Goal: Task Accomplishment & Management: Manage account settings

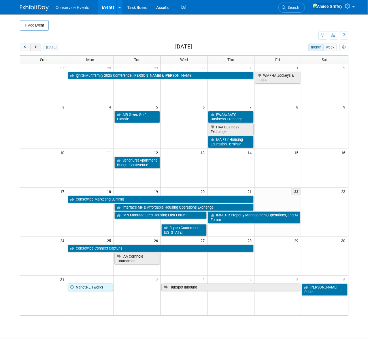
click at [34, 46] on span "next" at bounding box center [35, 48] width 4 height 4
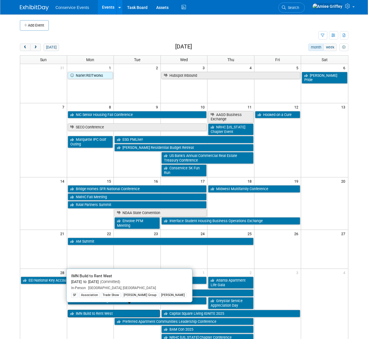
click at [92, 310] on link "IMN Build to Rent West" at bounding box center [114, 313] width 92 height 7
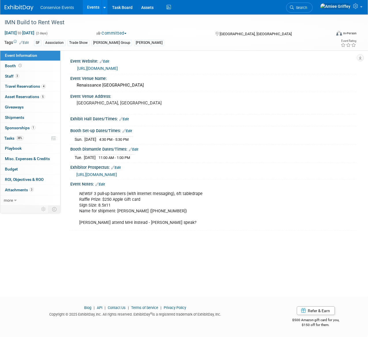
click at [117, 174] on span "https://informaconnect.com/imn-btr-fall/sponsor-exhibitor-center/" at bounding box center [96, 174] width 41 height 5
click at [91, 5] on link "Events" at bounding box center [93, 7] width 21 height 14
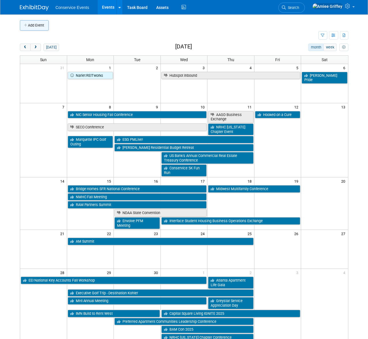
click at [44, 26] on button "Add Event" at bounding box center [34, 25] width 29 height 10
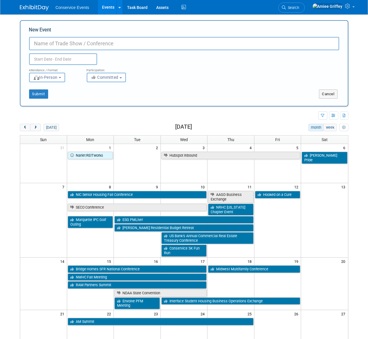
click at [60, 45] on input "New Event" at bounding box center [184, 43] width 310 height 13
click at [69, 110] on div "Add Event New Event Duplicate Event Warning Attendance / Format: <img src="[URL…" at bounding box center [184, 250] width 337 height 472
click at [334, 91] on button "Cancel" at bounding box center [328, 93] width 19 height 9
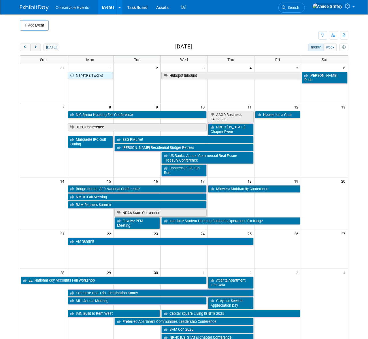
click at [34, 46] on span "next" at bounding box center [35, 48] width 4 height 4
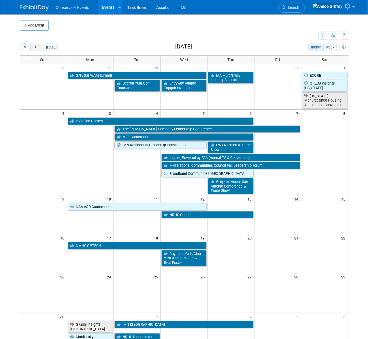
click at [34, 46] on span "next" at bounding box center [35, 48] width 4 height 4
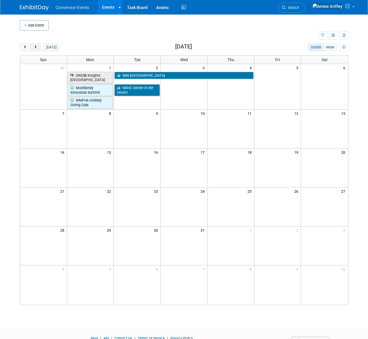
click at [34, 46] on span "next" at bounding box center [35, 48] width 4 height 4
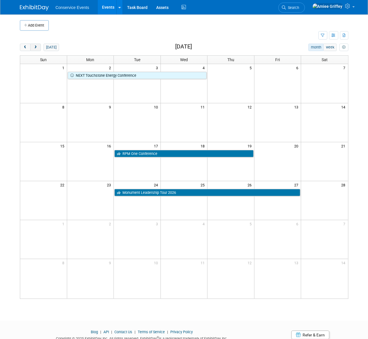
click at [34, 46] on span "next" at bounding box center [35, 48] width 4 height 4
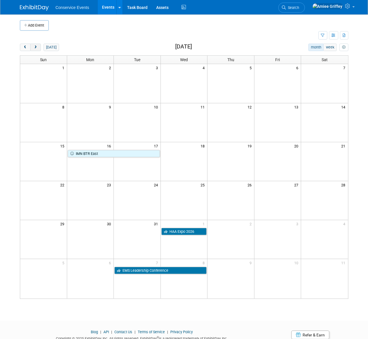
click at [34, 46] on span "next" at bounding box center [35, 48] width 4 height 4
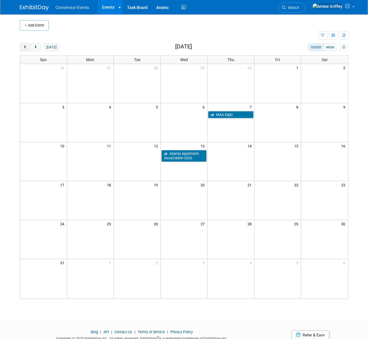
click at [21, 48] on button "prev" at bounding box center [25, 47] width 11 height 7
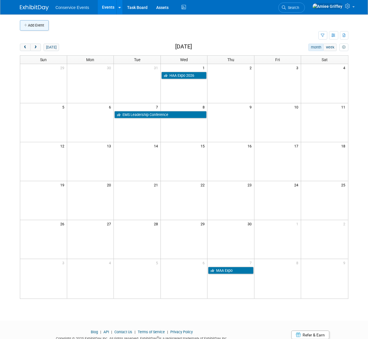
click at [34, 26] on button "Add Event" at bounding box center [34, 25] width 29 height 10
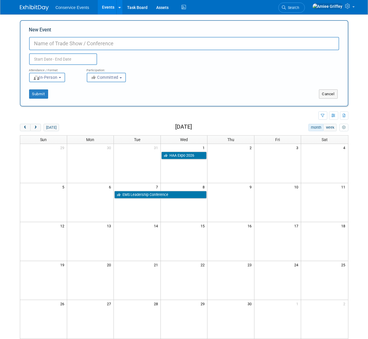
click at [76, 46] on input "New Event" at bounding box center [184, 43] width 310 height 13
type input "TAA One Conference"
click at [72, 59] on input "text" at bounding box center [63, 59] width 68 height 12
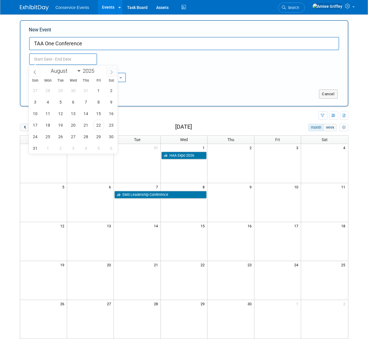
click at [115, 73] on span at bounding box center [111, 72] width 10 height 10
select select "11"
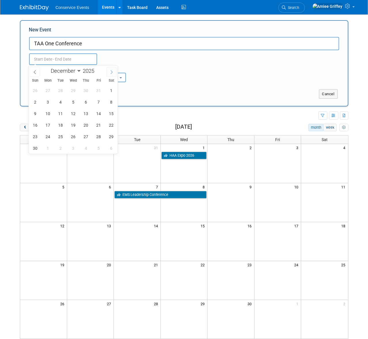
click at [115, 73] on span at bounding box center [111, 72] width 10 height 10
type input "2026"
click at [115, 73] on span at bounding box center [111, 72] width 10 height 10
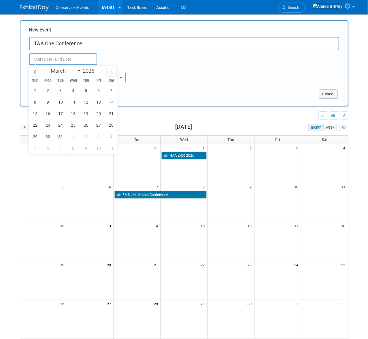
select select "3"
click at [59, 115] on span "14" at bounding box center [60, 113] width 11 height 11
click at [82, 114] on span "16" at bounding box center [85, 113] width 11 height 11
type input "Apr 14, 2026 to Apr 16, 2026"
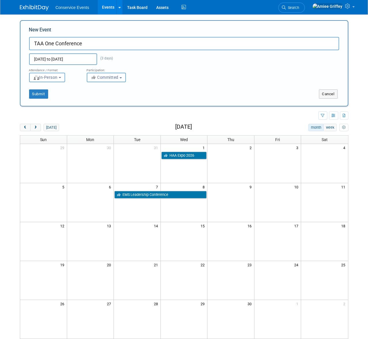
click at [113, 81] on button "Committed" at bounding box center [106, 78] width 39 height 10
click at [110, 100] on label "Considering" at bounding box center [109, 98] width 38 height 7
click at [92, 100] on input "Considering" at bounding box center [91, 99] width 4 height 4
select select "2"
click at [39, 95] on button "Submit" at bounding box center [38, 93] width 19 height 9
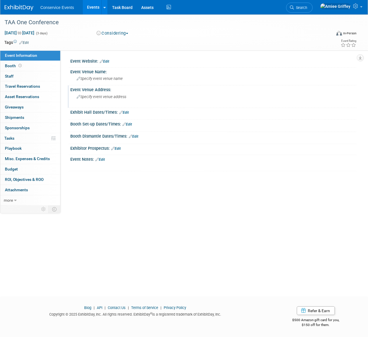
click at [95, 97] on span "Specify event venue address" at bounding box center [102, 97] width 50 height 4
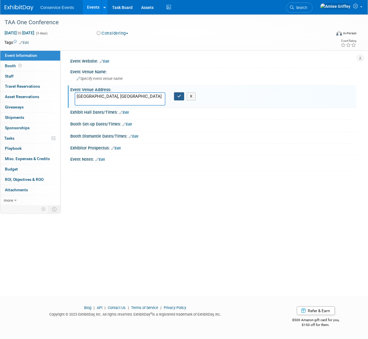
type textarea "Fort Worth, TX"
click at [176, 99] on button "button" at bounding box center [179, 96] width 10 height 8
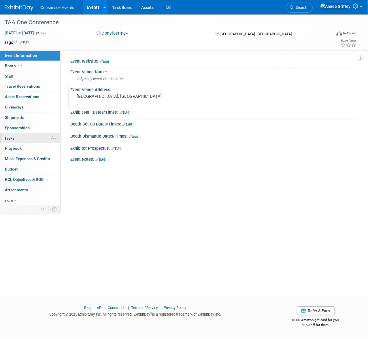
click at [27, 138] on link "0% Tasks 0%" at bounding box center [30, 138] width 60 height 10
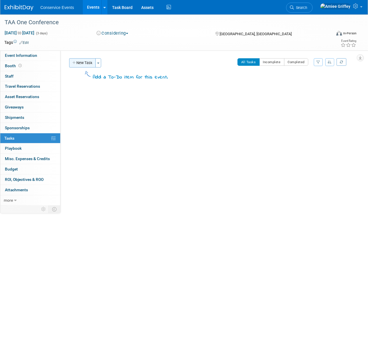
click at [79, 65] on button "New Task" at bounding box center [82, 62] width 27 height 9
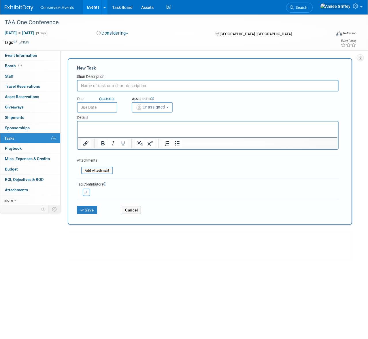
click at [99, 89] on input "text" at bounding box center [208, 86] width 262 height 12
type input "R"
type input "Booth Reservation"
click at [104, 107] on input "text" at bounding box center [97, 107] width 40 height 10
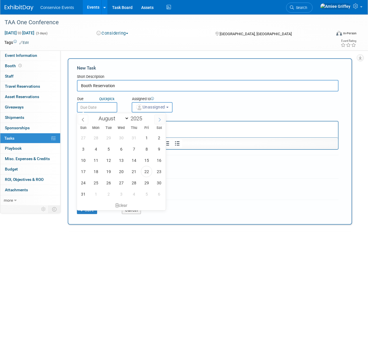
click at [159, 121] on icon at bounding box center [160, 120] width 4 height 4
select select "9"
click at [118, 159] on span "15" at bounding box center [121, 160] width 11 height 11
type input "Oct 15, 2025"
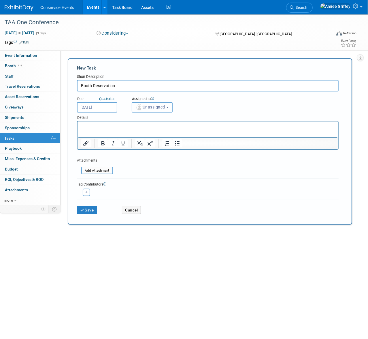
click at [154, 110] on button "Unassigned" at bounding box center [152, 107] width 41 height 10
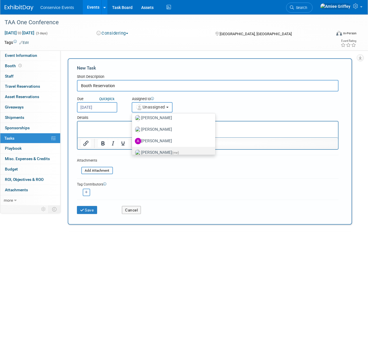
scroll to position [32, 0]
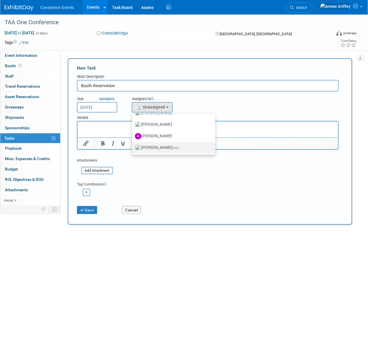
click at [160, 144] on label "Amiee Griffey (me)" at bounding box center [172, 147] width 75 height 9
click at [133, 145] on input "Amiee Griffey (me)" at bounding box center [131, 147] width 4 height 4
select select "28722387-35c6-4557-bb24-edeacb20f2e1"
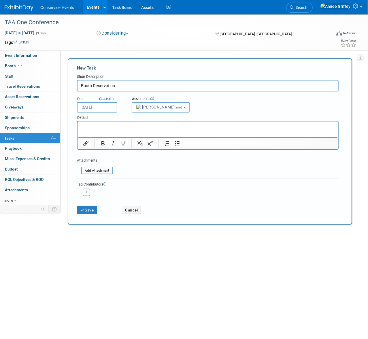
click at [135, 126] on p "Rich Text Area. Press ALT-0 for help." at bounding box center [208, 127] width 254 height 6
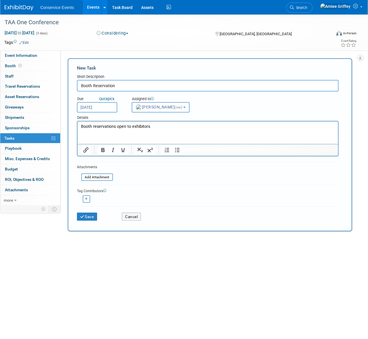
click at [132, 127] on p "Booth reservations open to exhibitors" at bounding box center [208, 127] width 254 height 6
click at [165, 125] on p "Booth reservations open to 2025 exhibitors" at bounding box center [208, 127] width 254 height 6
drag, startPoint x: 180, startPoint y: 125, endPoint x: 79, endPoint y: 128, distance: 101.6
click at [79, 128] on html "Booth reservations open to 2025 exhibitors Oct 15th" at bounding box center [207, 125] width 261 height 8
click at [188, 125] on p "Booth reservations open to 2025 exhibitors Oct 15th" at bounding box center [208, 127] width 254 height 6
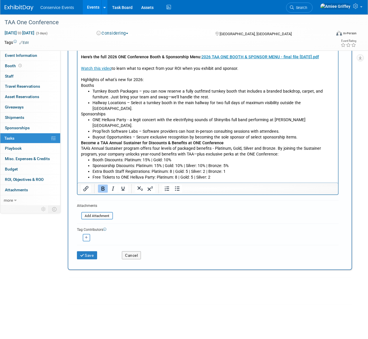
scroll to position [45, 0]
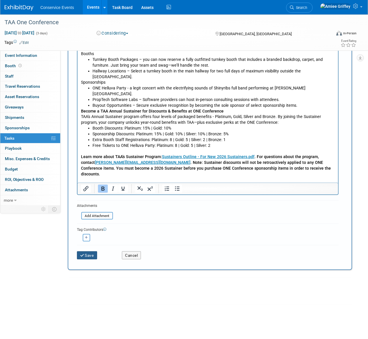
click at [86, 255] on button "Save" at bounding box center [87, 255] width 20 height 8
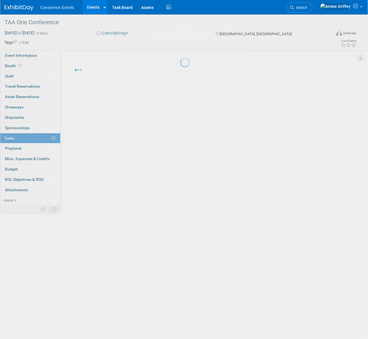
scroll to position [0, 0]
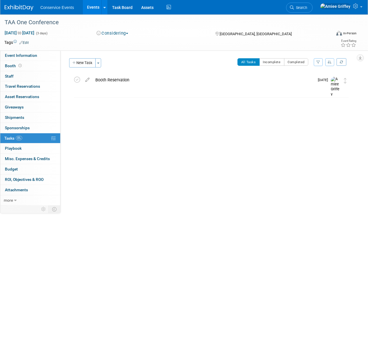
click at [89, 11] on link "Events" at bounding box center [93, 7] width 21 height 14
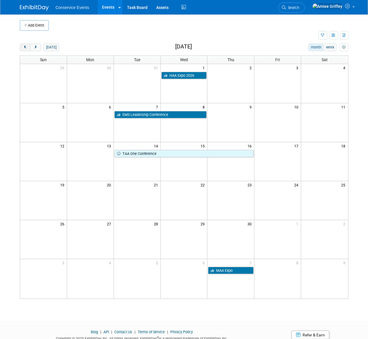
click at [25, 45] on button "prev" at bounding box center [25, 47] width 11 height 7
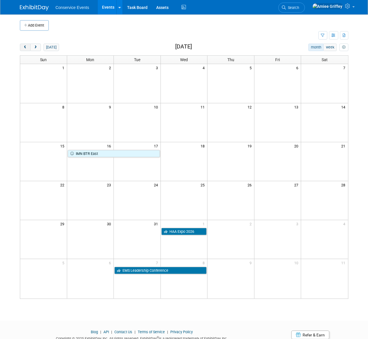
click at [25, 45] on button "prev" at bounding box center [25, 47] width 11 height 7
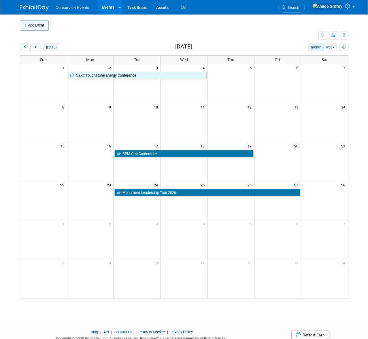
click at [37, 29] on button "Add Event" at bounding box center [34, 25] width 29 height 10
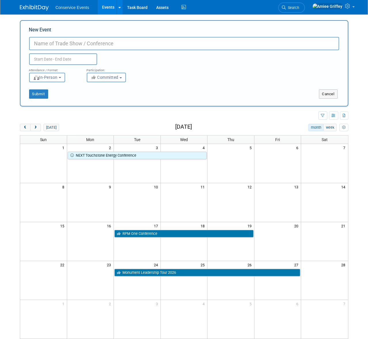
click at [91, 44] on input "New Event" at bounding box center [184, 43] width 310 height 13
type input "NEXT Touchstone Energy Conference"
click at [67, 57] on input "text" at bounding box center [63, 59] width 68 height 12
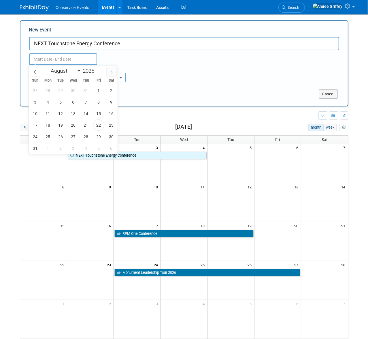
click at [114, 71] on span at bounding box center [111, 72] width 10 height 10
select select "11"
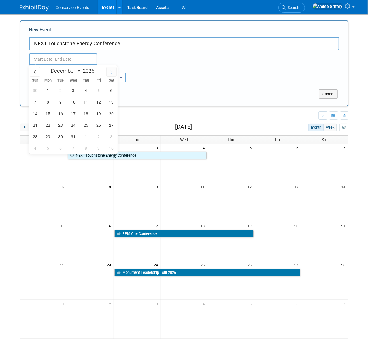
click at [114, 71] on span at bounding box center [111, 72] width 10 height 10
type input "2026"
click at [114, 71] on span at bounding box center [111, 72] width 10 height 10
select select "1"
click at [51, 91] on span "2" at bounding box center [47, 90] width 11 height 11
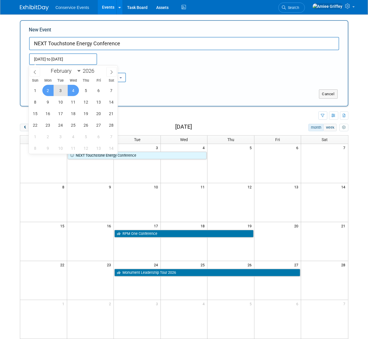
click at [76, 91] on span "4" at bounding box center [73, 90] width 11 height 11
type input "Feb 2, 2026 to Feb 4, 2026"
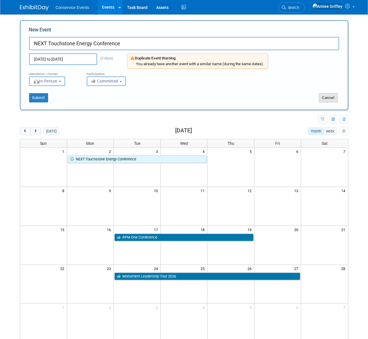
click at [333, 99] on button "Cancel" at bounding box center [328, 97] width 19 height 9
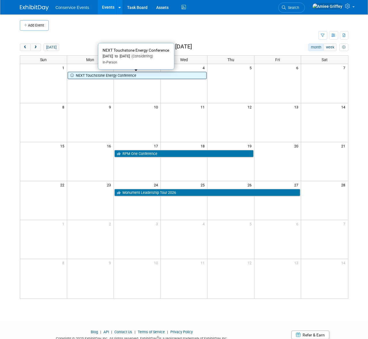
click at [115, 76] on link "NEXT Touchstone Energy Conference" at bounding box center [137, 75] width 139 height 7
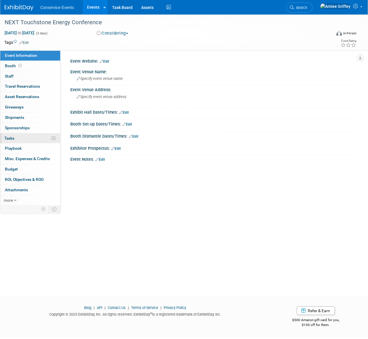
click at [12, 138] on span "Tasks 0%" at bounding box center [9, 138] width 10 height 5
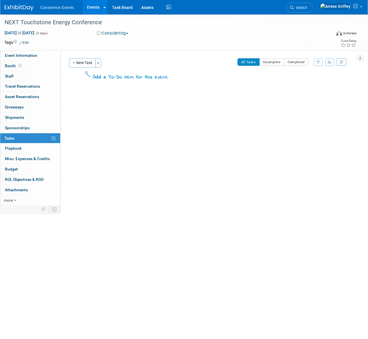
click at [80, 59] on button "New Task" at bounding box center [82, 62] width 27 height 9
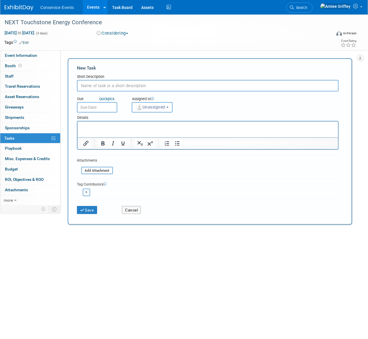
click at [101, 86] on input "text" at bounding box center [208, 86] width 262 height 12
type input "Confirm Sponsorship"
click at [91, 170] on input "file" at bounding box center [78, 170] width 69 height 7
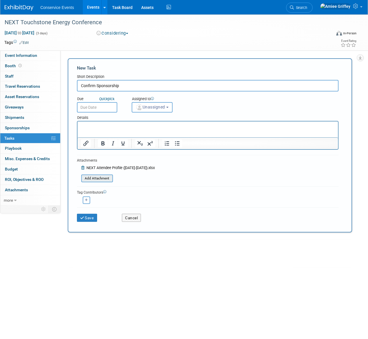
click at [100, 176] on input "file" at bounding box center [78, 178] width 69 height 7
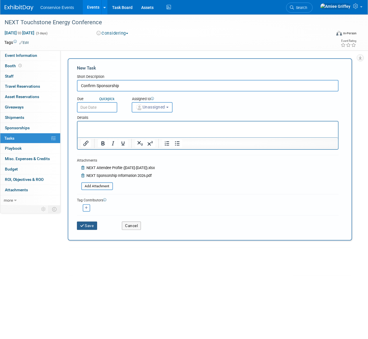
click at [92, 226] on button "Save" at bounding box center [87, 225] width 20 height 8
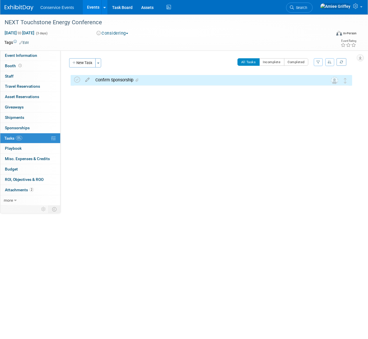
click at [102, 79] on div "Confirm Sponsorship" at bounding box center [206, 80] width 227 height 10
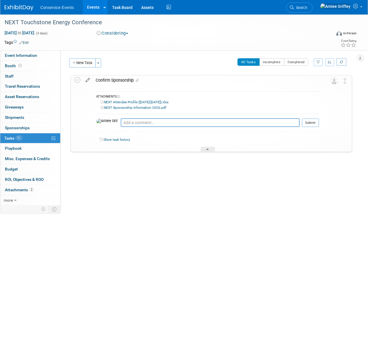
click at [88, 81] on icon at bounding box center [88, 78] width 10 height 7
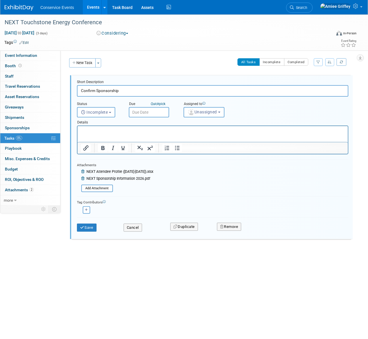
click at [91, 130] on p "Rich Text Area. Press ALT-0 for help." at bounding box center [213, 130] width 264 height 5
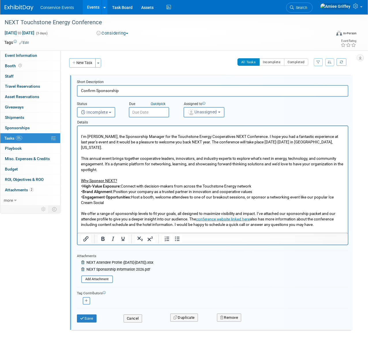
click at [157, 114] on input "text" at bounding box center [149, 112] width 40 height 10
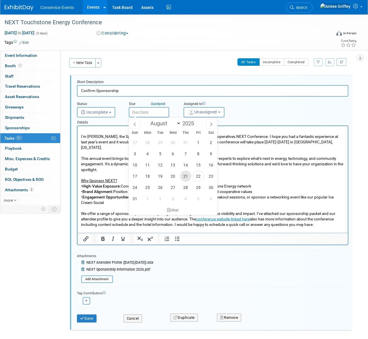
click at [184, 176] on span "21" at bounding box center [185, 175] width 11 height 11
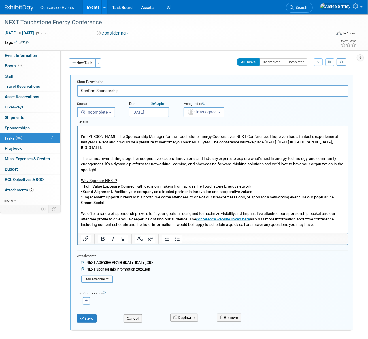
click at [153, 113] on input "Aug 21, 2025" at bounding box center [149, 112] width 40 height 10
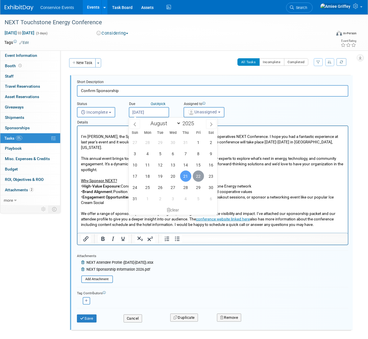
click at [197, 175] on span "22" at bounding box center [198, 175] width 11 height 11
type input "Aug 22, 2025"
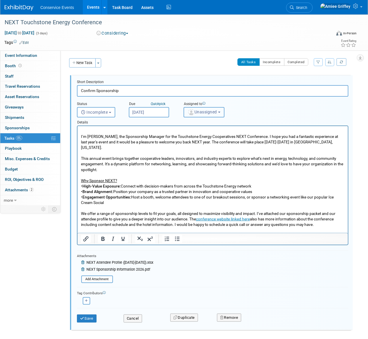
click at [209, 111] on span "Unassigned" at bounding box center [202, 112] width 29 height 5
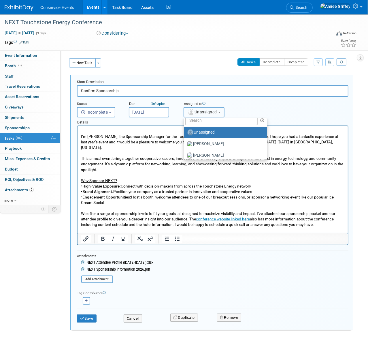
scroll to position [42, 0]
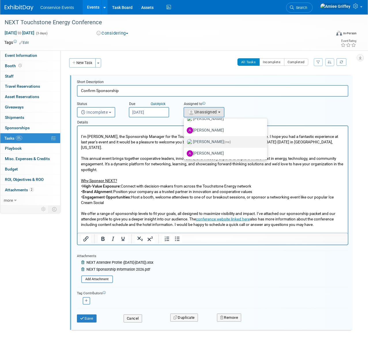
click at [207, 142] on label "Amiee Griffey (me)" at bounding box center [224, 141] width 75 height 9
click at [185, 142] on input "Amiee Griffey (me)" at bounding box center [183, 141] width 4 height 4
select select "28722387-35c6-4557-bb24-edeacb20f2e1"
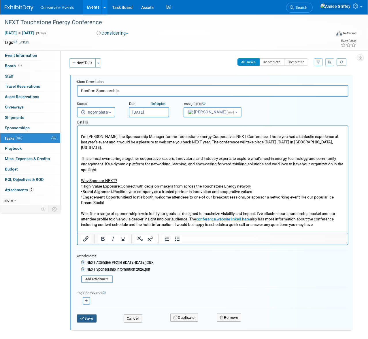
click at [91, 317] on button "Save" at bounding box center [87, 318] width 20 height 8
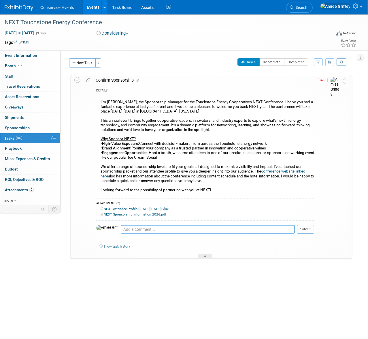
click at [121, 225] on textarea at bounding box center [208, 229] width 174 height 9
click at [147, 229] on textarea "Emailed interest in spame sponsorship Aug 19" at bounding box center [208, 229] width 174 height 9
type textarea "Emailed interest in same sponsorship Aug 19"
click at [308, 229] on button "Submit" at bounding box center [305, 229] width 17 height 9
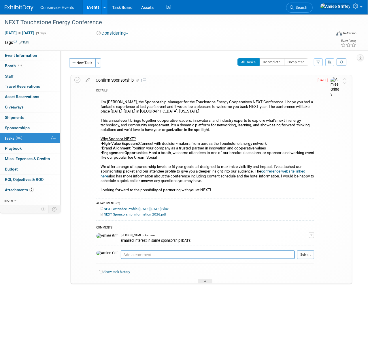
click at [74, 80] on div "Confirm Sponsorship 1 DETAILS I’m Adriene, the Sponsorship Manager for the Touc…" at bounding box center [212, 179] width 282 height 209
click at [75, 80] on icon at bounding box center [77, 80] width 6 height 6
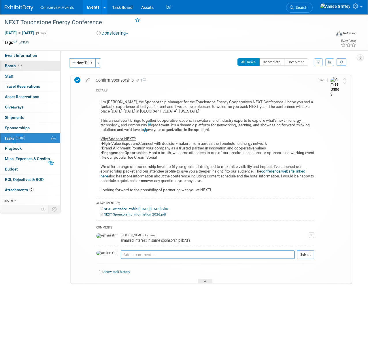
click at [24, 66] on link "Booth" at bounding box center [30, 66] width 60 height 10
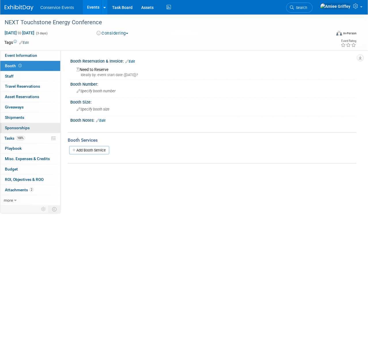
click at [27, 127] on span "Sponsorships 0" at bounding box center [17, 127] width 25 height 5
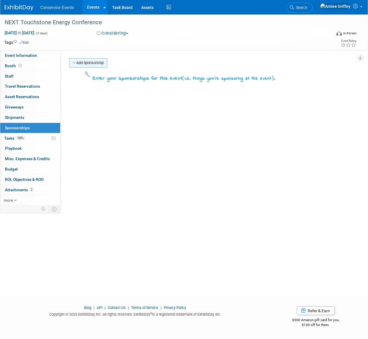
click at [86, 63] on link "Add Sponsorship" at bounding box center [88, 62] width 38 height 9
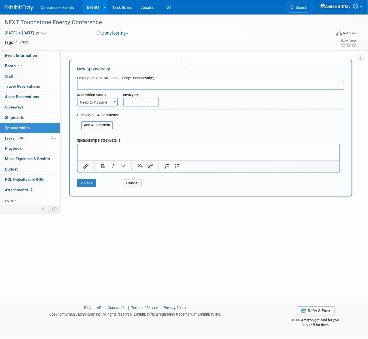
scroll to position [0, 0]
click at [111, 84] on input "text" at bounding box center [211, 85] width 268 height 9
type input "E"
type input "Next Expo Sponsorship"
click at [97, 146] on p "Rich Text Area. Press ALT-0 for help." at bounding box center [209, 149] width 256 height 6
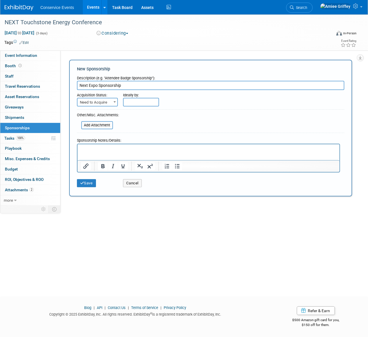
paste body "Rich Text Area. Press ALT-0 for help."
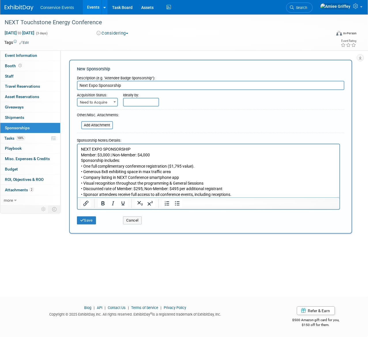
click at [103, 103] on span "Need to Acquire" at bounding box center [98, 102] width 40 height 8
select select "2"
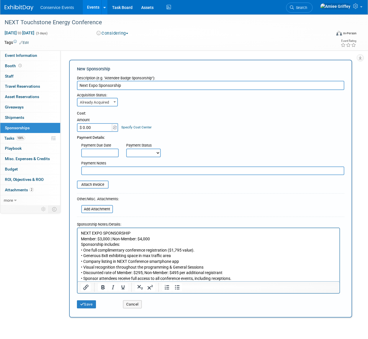
click at [97, 128] on input "$ 0.00" at bounding box center [95, 127] width 36 height 9
type input "$ 4,000.00"
click at [147, 155] on select "Not Paid Yet Partially Paid Paid in Full" at bounding box center [143, 153] width 35 height 9
select select "3"
click at [126, 149] on select "Not Paid Yet Partially Paid Paid in Full" at bounding box center [143, 153] width 35 height 9
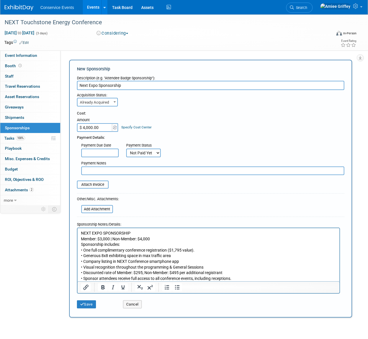
click at [103, 169] on input "text" at bounding box center [212, 170] width 263 height 9
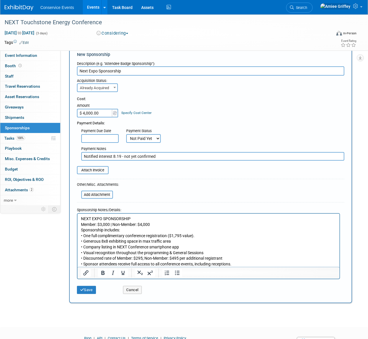
scroll to position [42, 0]
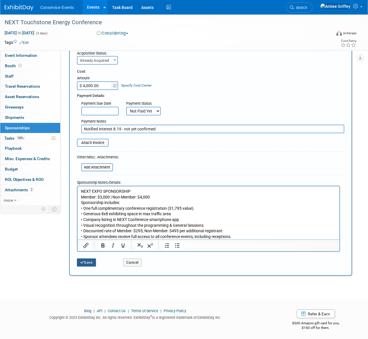
type input "Notified interest 8.19 - not yet confirmed"
click at [91, 260] on button "Save" at bounding box center [86, 262] width 19 height 8
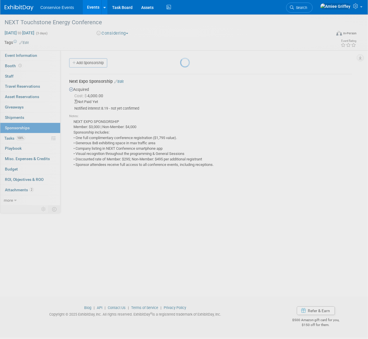
scroll to position [0, 0]
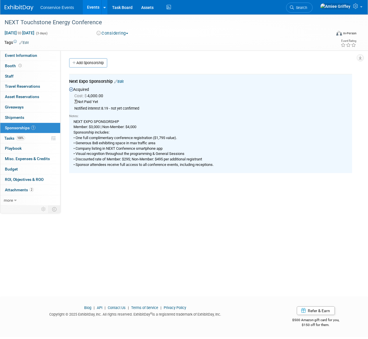
click at [121, 34] on button "Considering" at bounding box center [113, 33] width 36 height 6
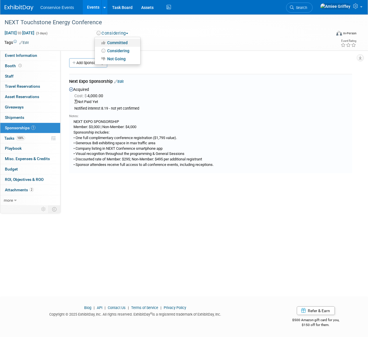
click at [122, 44] on link "Committed" at bounding box center [118, 43] width 46 height 8
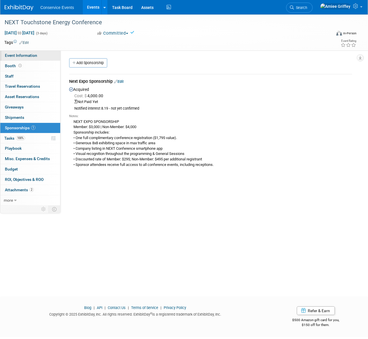
click at [29, 57] on span "Event Information" at bounding box center [21, 55] width 32 height 5
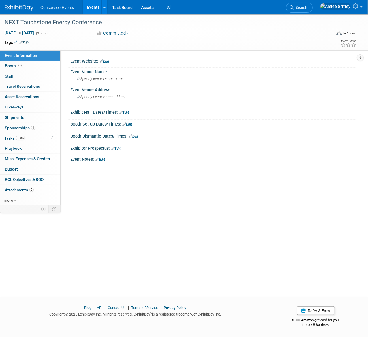
click at [93, 6] on link "Events" at bounding box center [93, 7] width 21 height 14
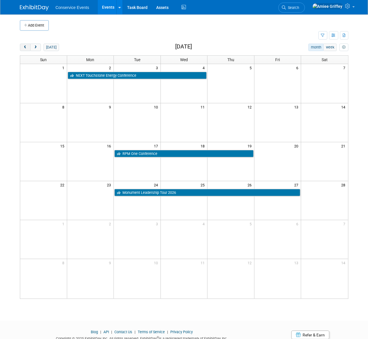
click at [26, 46] on span "prev" at bounding box center [25, 48] width 4 height 4
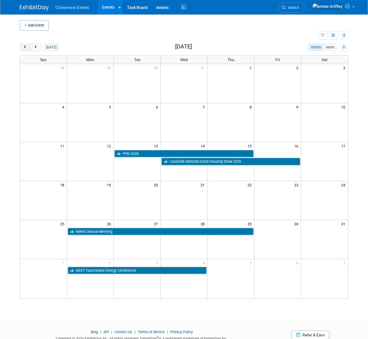
click at [26, 46] on span "prev" at bounding box center [25, 48] width 4 height 4
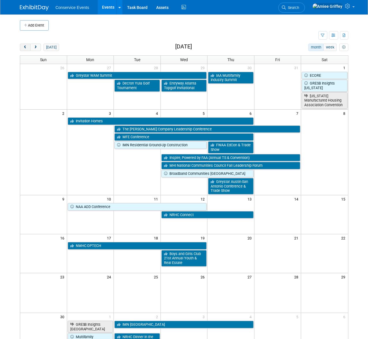
click at [26, 46] on span "prev" at bounding box center [25, 48] width 4 height 4
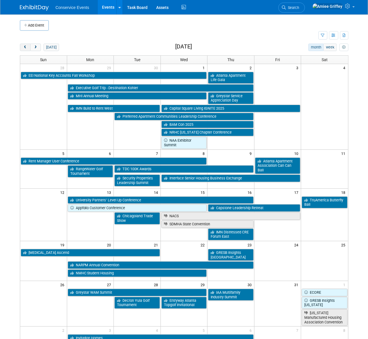
click at [26, 46] on span "prev" at bounding box center [25, 48] width 4 height 4
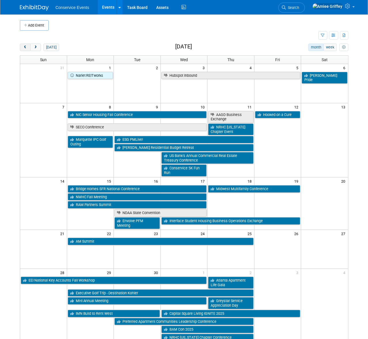
click at [27, 46] on span "prev" at bounding box center [25, 48] width 4 height 4
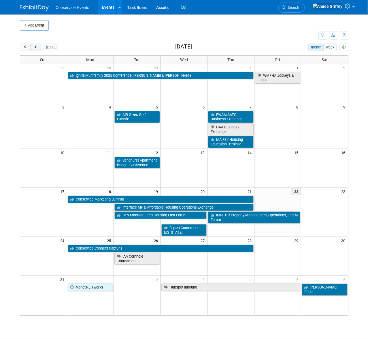
click at [34, 49] on button "next" at bounding box center [35, 47] width 11 height 7
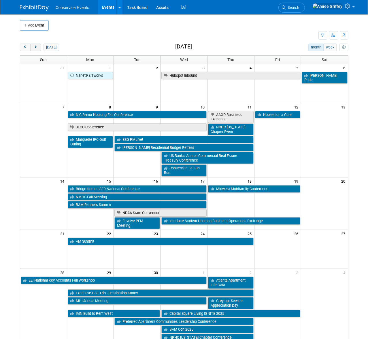
click at [37, 47] on span "next" at bounding box center [35, 48] width 4 height 4
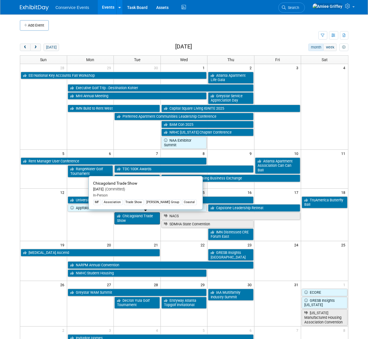
click at [126, 218] on link "Chicagoland Trade Show" at bounding box center [137, 218] width 46 height 12
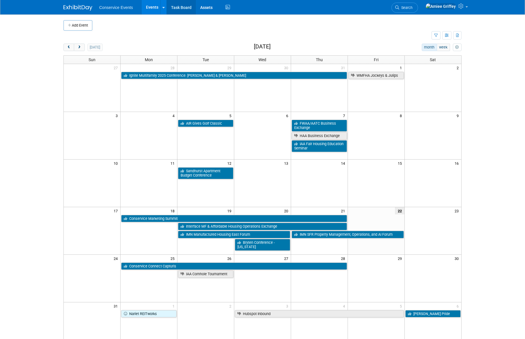
click at [190, 4] on link "Task Board" at bounding box center [181, 7] width 29 height 14
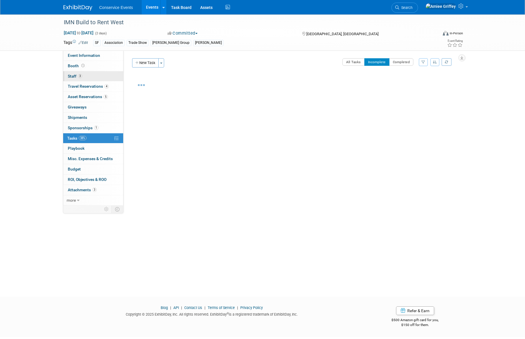
click at [88, 78] on link "3 Staff 3" at bounding box center [93, 76] width 60 height 10
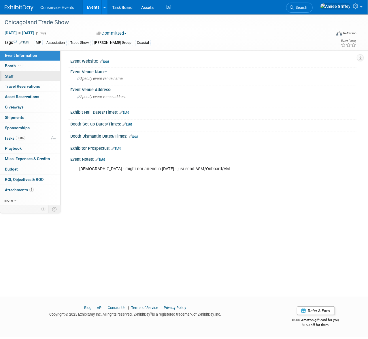
click at [22, 74] on link "0 Staff 0" at bounding box center [30, 76] width 60 height 10
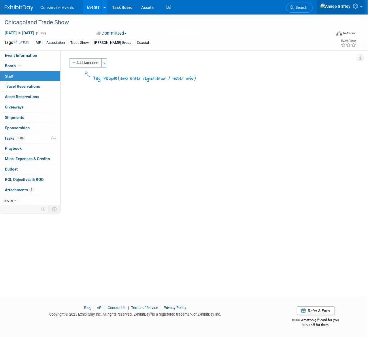
click at [355, 8] on icon at bounding box center [356, 5] width 7 height 5
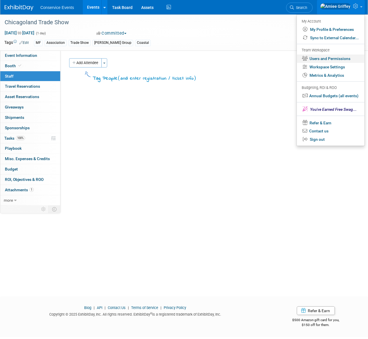
click at [324, 57] on link "Users and Permissions" at bounding box center [331, 59] width 68 height 8
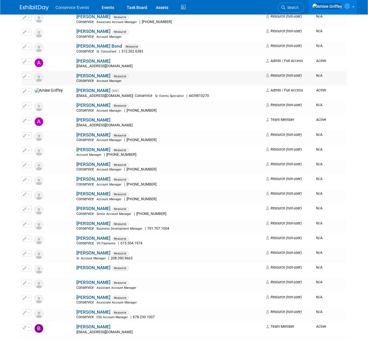
scroll to position [467, 0]
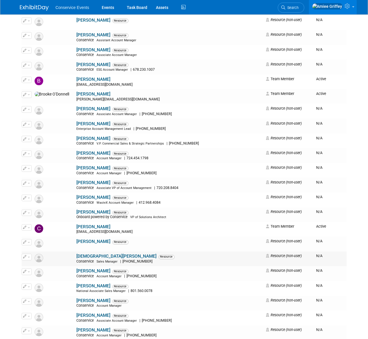
click at [77, 256] on link "[DEMOGRAPHIC_DATA][PERSON_NAME]" at bounding box center [117, 256] width 80 height 5
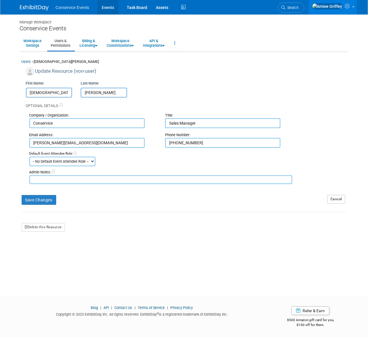
click at [109, 7] on link "Events" at bounding box center [107, 7] width 21 height 14
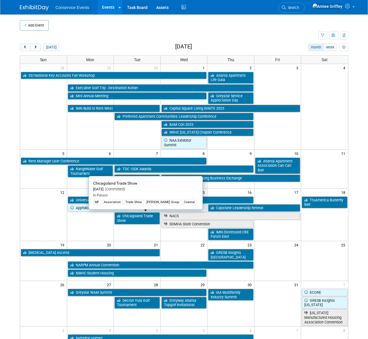
click at [143, 218] on link "Chicagoland Trade Show" at bounding box center [137, 218] width 46 height 12
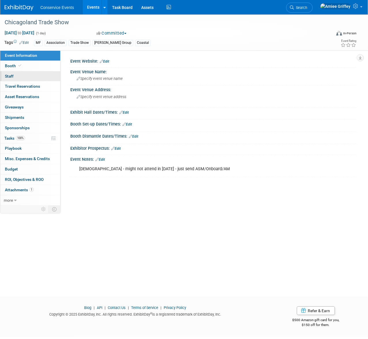
click at [17, 76] on link "0 Staff 0" at bounding box center [30, 76] width 60 height 10
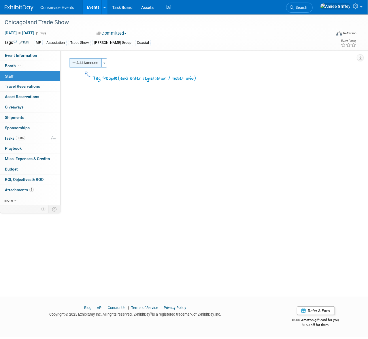
click at [85, 63] on button "Add Attendee" at bounding box center [85, 62] width 33 height 9
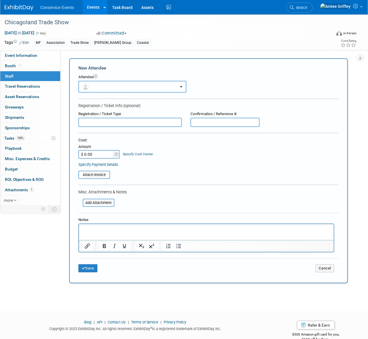
click at [105, 86] on button "button" at bounding box center [132, 87] width 108 height 12
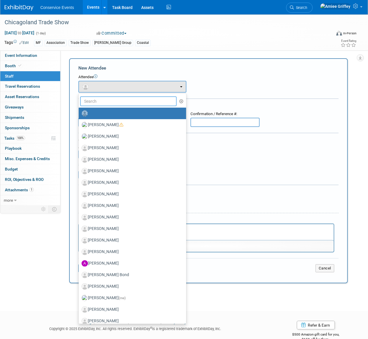
click at [98, 103] on input "text" at bounding box center [128, 101] width 97 height 10
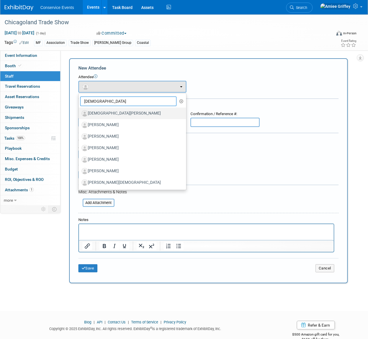
type input "christ"
click at [107, 116] on label "[DEMOGRAPHIC_DATA][PERSON_NAME]" at bounding box center [131, 113] width 99 height 9
click at [80, 114] on input "[DEMOGRAPHIC_DATA][PERSON_NAME]" at bounding box center [78, 113] width 4 height 4
select select "dd1201bd-fae5-4369-94c1-d64c53611002"
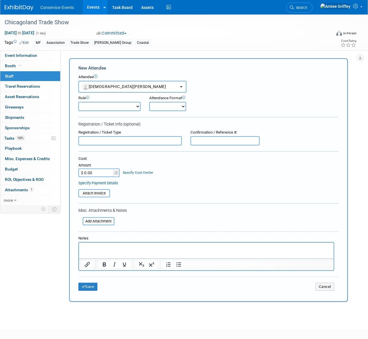
click at [129, 106] on select "Demonstrator Host Planner Presenter Sales Representative Set-up/Dismantle Crew …" at bounding box center [109, 106] width 62 height 9
select select "4"
click at [78, 102] on select "Demonstrator Host Planner Presenter Sales Representative Set-up/Dismantle Crew …" at bounding box center [109, 106] width 62 height 9
click at [160, 108] on select "Onsite Remote" at bounding box center [167, 106] width 37 height 9
select select "1"
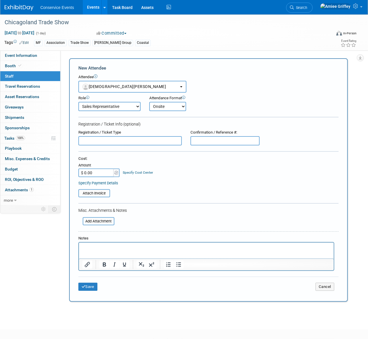
click at [149, 102] on select "Onsite Remote" at bounding box center [167, 106] width 37 height 9
click at [97, 286] on button "Save" at bounding box center [87, 287] width 19 height 8
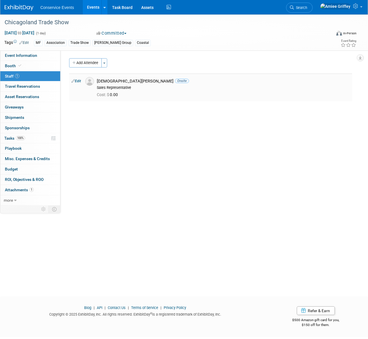
click at [91, 79] on img at bounding box center [89, 81] width 9 height 9
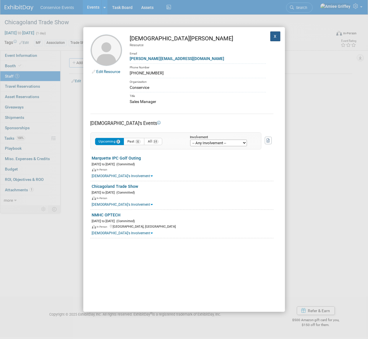
click at [271, 35] on button "X" at bounding box center [276, 36] width 10 height 10
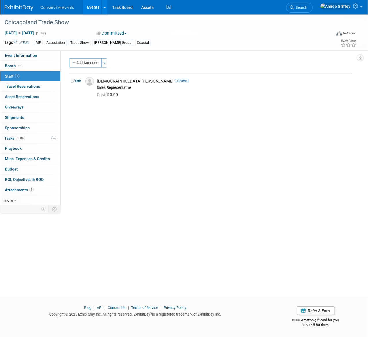
click at [89, 5] on link "Events" at bounding box center [93, 7] width 21 height 14
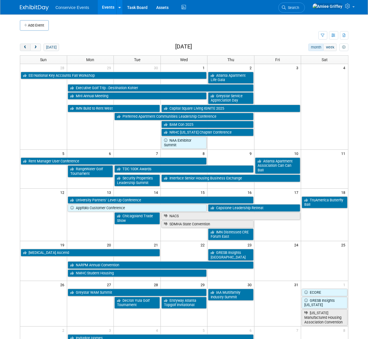
click at [26, 48] on span "prev" at bounding box center [25, 48] width 4 height 4
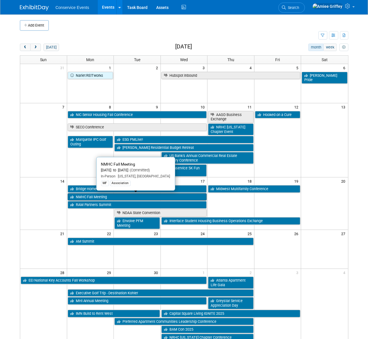
click at [100, 196] on link "NMHC Fall Meeting" at bounding box center [137, 196] width 139 height 7
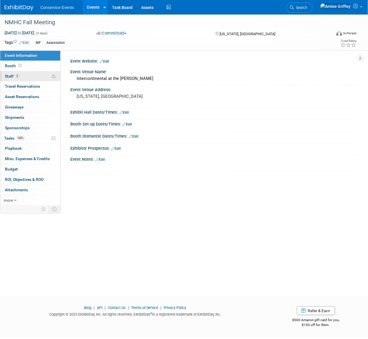
click at [17, 77] on span "3" at bounding box center [17, 76] width 4 height 4
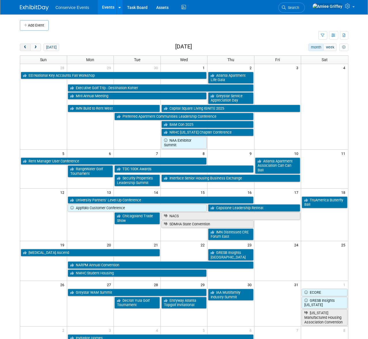
click at [24, 50] on button "prev" at bounding box center [25, 47] width 11 height 7
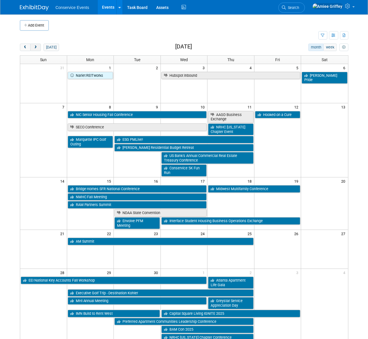
click at [38, 48] on button "next" at bounding box center [35, 47] width 11 height 7
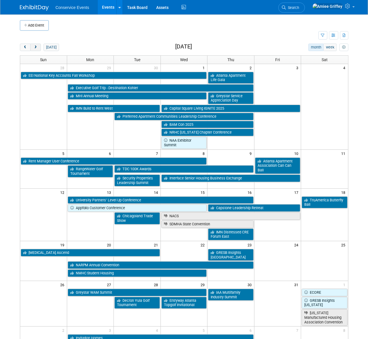
click at [34, 46] on span "next" at bounding box center [35, 48] width 4 height 4
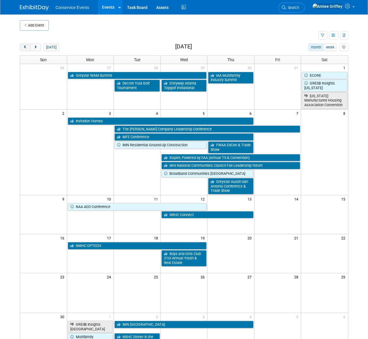
click at [24, 46] on span "prev" at bounding box center [25, 48] width 4 height 4
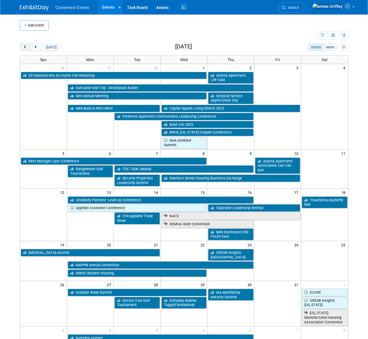
click at [26, 49] on span "prev" at bounding box center [25, 48] width 4 height 4
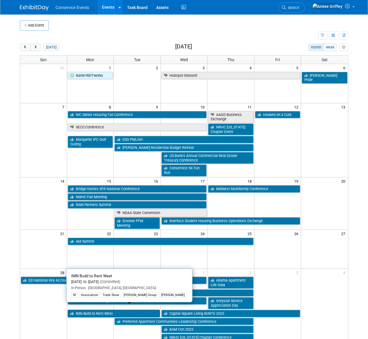
click at [95, 310] on link "IMN Build to Rent West" at bounding box center [114, 313] width 92 height 7
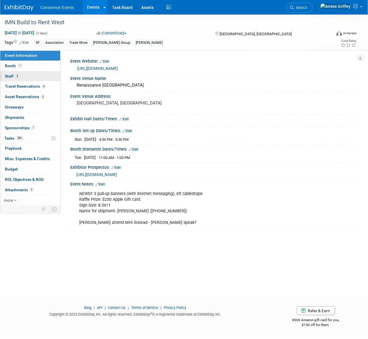
click at [23, 78] on link "3 Staff 3" at bounding box center [30, 76] width 60 height 10
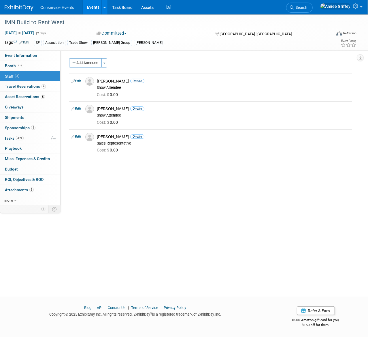
click at [89, 11] on link "Events" at bounding box center [93, 7] width 21 height 14
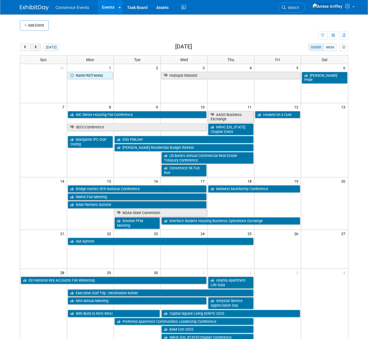
click at [37, 49] on button "next" at bounding box center [35, 47] width 11 height 7
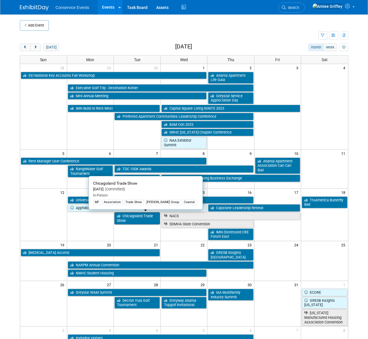
click at [129, 221] on link "Chicagoland Trade Show" at bounding box center [137, 218] width 46 height 12
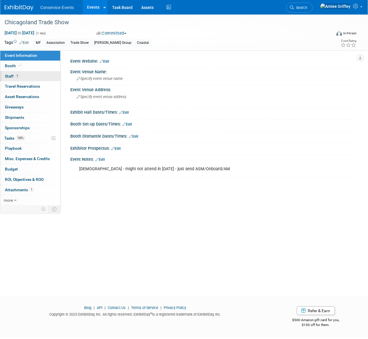
click at [10, 76] on span "Staff 1" at bounding box center [12, 76] width 14 height 5
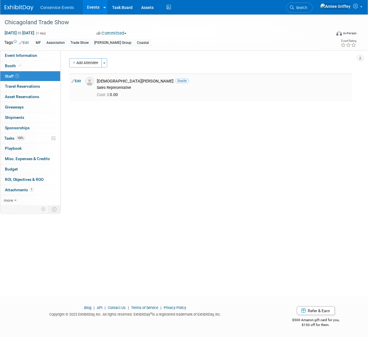
click at [89, 81] on img at bounding box center [89, 81] width 9 height 9
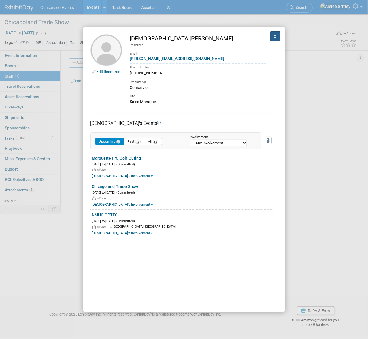
click at [271, 38] on button "X" at bounding box center [276, 36] width 10 height 10
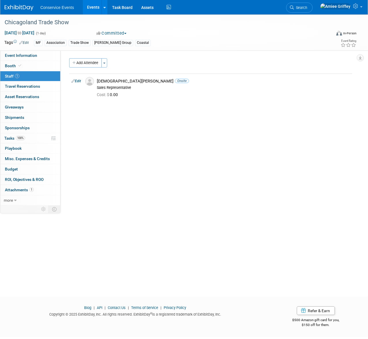
click at [89, 4] on link "Events" at bounding box center [93, 7] width 21 height 14
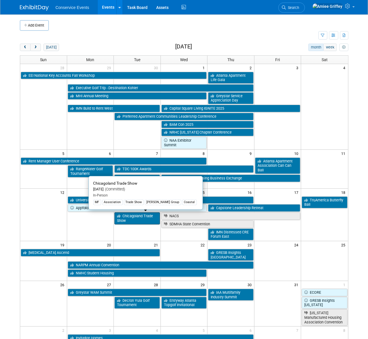
click at [139, 220] on link "Chicagoland Trade Show" at bounding box center [137, 218] width 46 height 12
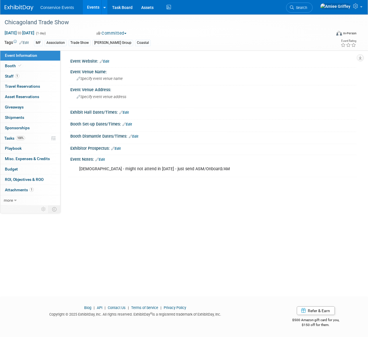
click at [85, 9] on link "Events" at bounding box center [93, 7] width 21 height 14
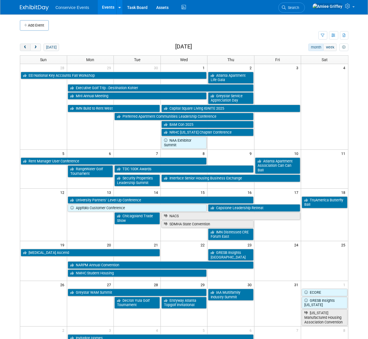
click at [28, 48] on button "prev" at bounding box center [25, 47] width 11 height 7
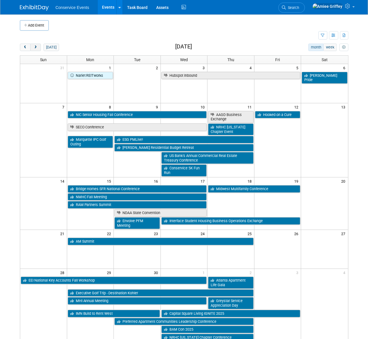
click at [33, 47] on span "next" at bounding box center [35, 48] width 4 height 4
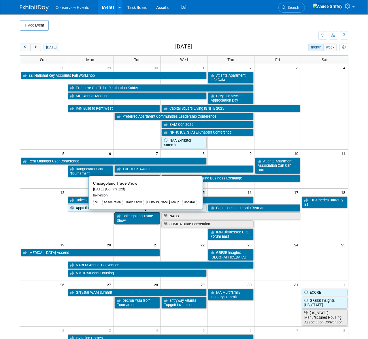
click at [128, 221] on link "Chicagoland Trade Show" at bounding box center [137, 218] width 46 height 12
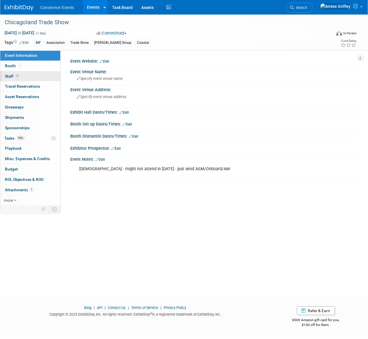
click at [32, 78] on link "1 Staff 1" at bounding box center [30, 76] width 60 height 10
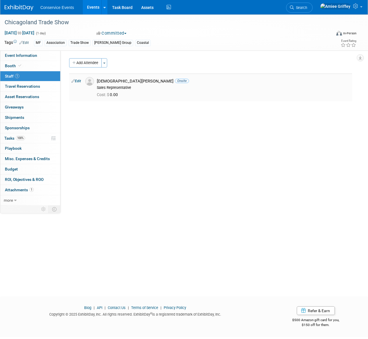
click at [90, 81] on img at bounding box center [89, 81] width 9 height 9
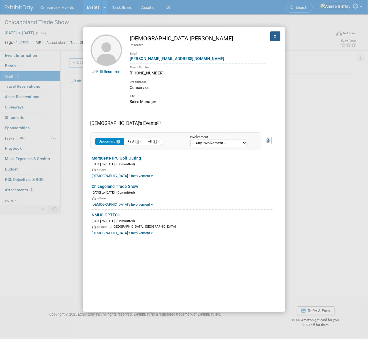
drag, startPoint x: 271, startPoint y: 35, endPoint x: 263, endPoint y: 36, distance: 8.7
click at [271, 35] on button "X" at bounding box center [276, 36] width 10 height 10
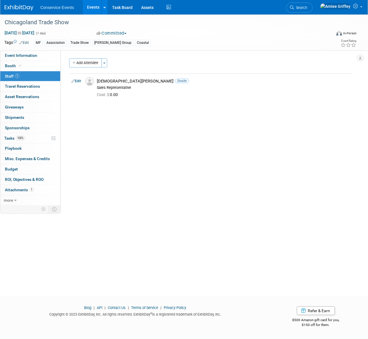
click at [86, 9] on link "Events" at bounding box center [93, 7] width 21 height 14
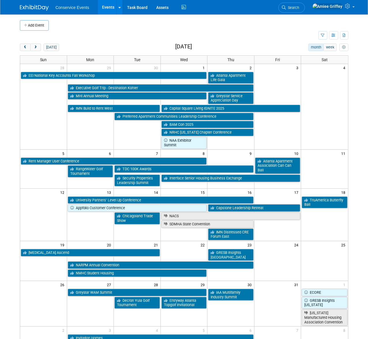
click at [26, 52] on div "[DATE] month week [DATE] Sun Mon Tue Wed Thu Fri Sat 28 29 30 1 2 3 4 EEI Natio…" at bounding box center [184, 228] width 329 height 369
click at [25, 48] on span "prev" at bounding box center [25, 48] width 4 height 4
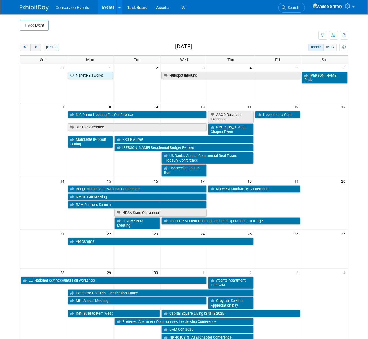
click at [35, 47] on span "next" at bounding box center [35, 48] width 4 height 4
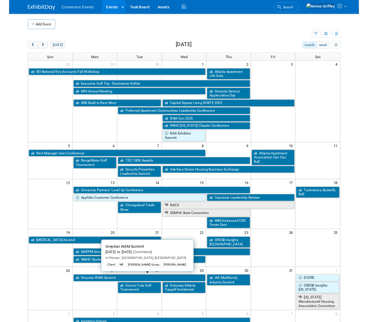
scroll to position [1, 0]
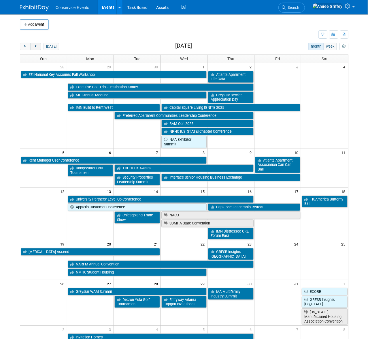
click at [35, 46] on span "next" at bounding box center [35, 47] width 4 height 4
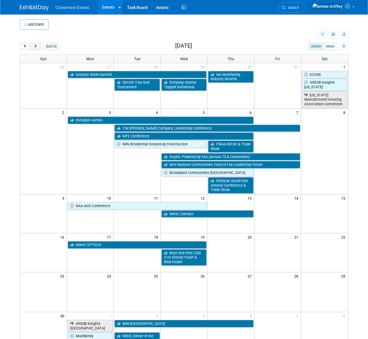
click at [34, 44] on button "next" at bounding box center [35, 46] width 11 height 7
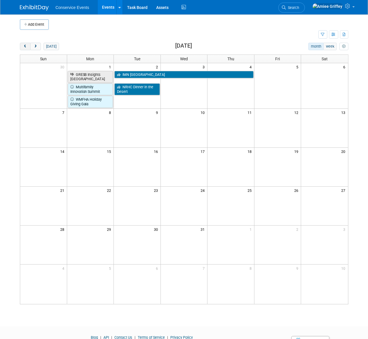
click at [27, 48] on span "prev" at bounding box center [25, 47] width 4 height 4
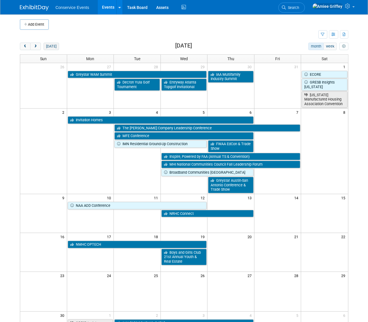
click at [48, 44] on button "today" at bounding box center [51, 46] width 15 height 7
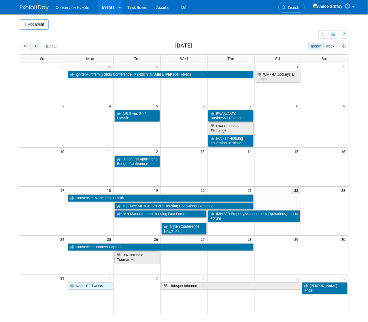
click at [37, 49] on button "next" at bounding box center [35, 46] width 11 height 7
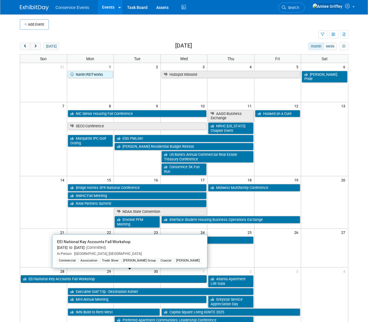
click at [66, 276] on link "EEI National Key Accounts Fall Workshop" at bounding box center [114, 279] width 186 height 7
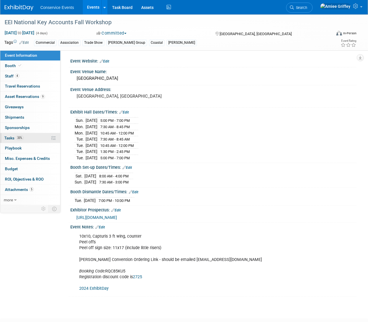
click at [20, 139] on span "33%" at bounding box center [20, 138] width 8 height 4
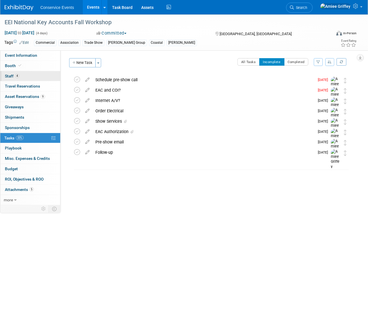
click at [36, 80] on link "4 Staff 4" at bounding box center [30, 76] width 60 height 10
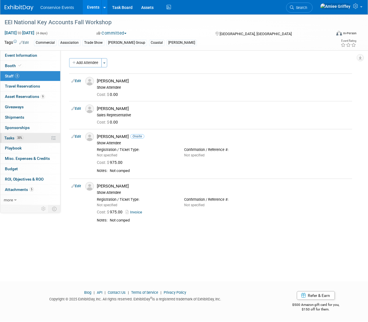
click at [30, 139] on link "33% Tasks 33%" at bounding box center [30, 138] width 60 height 10
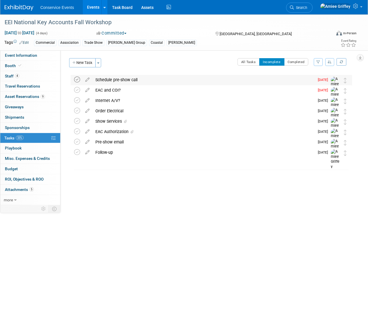
click at [76, 78] on icon at bounding box center [77, 80] width 6 height 6
click at [78, 79] on icon at bounding box center [77, 80] width 6 height 6
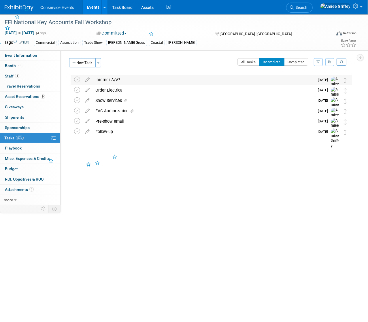
click at [115, 80] on div "Internet A/V?" at bounding box center [204, 80] width 222 height 10
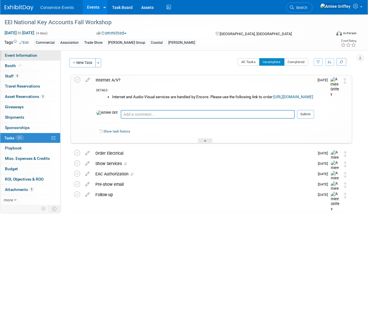
click at [25, 51] on link "Event Information" at bounding box center [30, 55] width 60 height 10
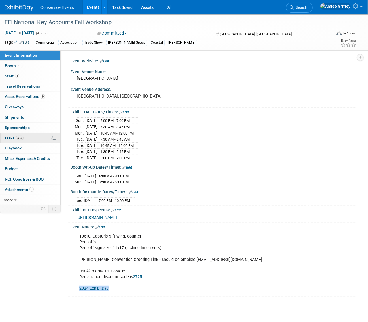
click at [30, 138] on link "50% Tasks 50%" at bounding box center [30, 138] width 60 height 10
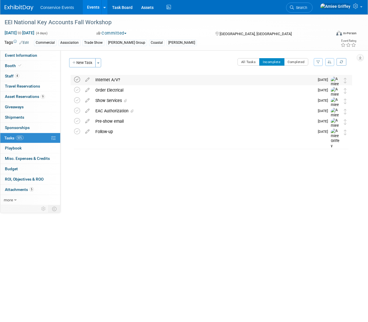
click at [77, 77] on icon at bounding box center [77, 80] width 6 height 6
click at [106, 90] on div "Show Services" at bounding box center [204, 90] width 222 height 10
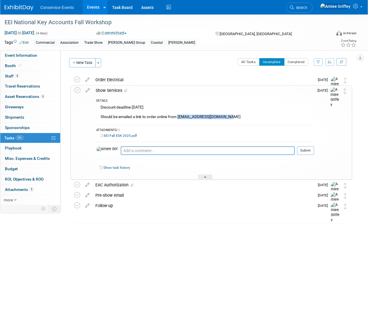
drag, startPoint x: 232, startPoint y: 116, endPoint x: 178, endPoint y: 116, distance: 54.2
click at [178, 116] on div "Discount deadline 9/5/25 Should be emailed a link to order online from info@cur…" at bounding box center [205, 113] width 218 height 18
copy div "info@curtinconvention.com"
click at [22, 57] on span "Event Information" at bounding box center [21, 55] width 32 height 5
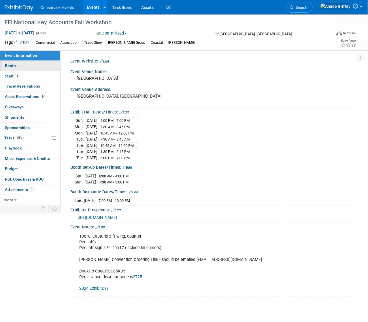
click at [11, 65] on span "Booth" at bounding box center [14, 65] width 18 height 5
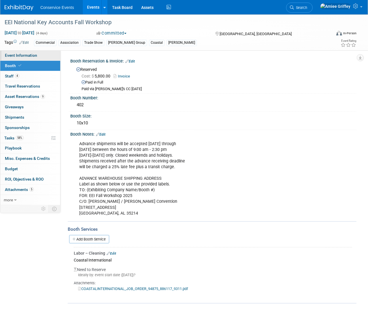
click at [36, 58] on link "Event Information" at bounding box center [30, 55] width 60 height 10
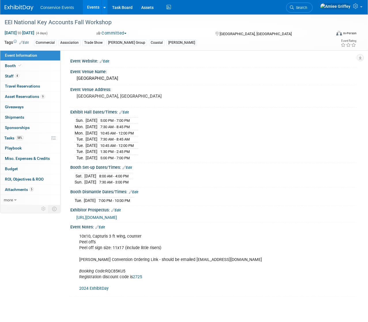
click at [117, 215] on span "https://fnkaw25.exh.mapyourshow.com/7_0/main/default" at bounding box center [96, 217] width 41 height 5
click at [33, 67] on link "Booth" at bounding box center [30, 66] width 60 height 10
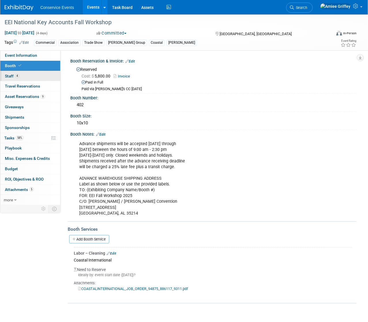
click at [31, 77] on link "4 Staff 4" at bounding box center [30, 76] width 60 height 10
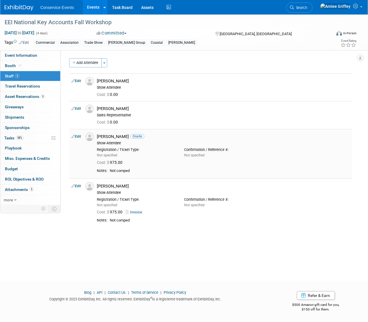
click at [88, 136] on img at bounding box center [89, 137] width 9 height 9
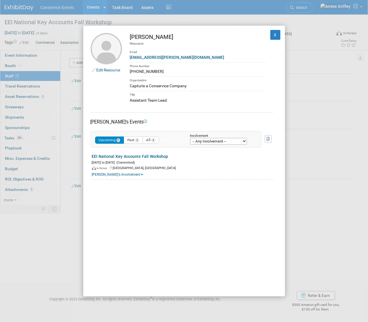
drag, startPoint x: 170, startPoint y: 100, endPoint x: 129, endPoint y: 102, distance: 41.9
click at [129, 102] on td "Shelby Sargent Resource Email shelby.sargent@capturis.com Phone Number 701-934-…" at bounding box center [194, 68] width 144 height 70
copy div "Assistant Team Lead"
click at [186, 60] on div "shelby.sargent@capturis.com" at bounding box center [198, 58] width 136 height 6
drag, startPoint x: 189, startPoint y: 55, endPoint x: 130, endPoint y: 56, distance: 58.3
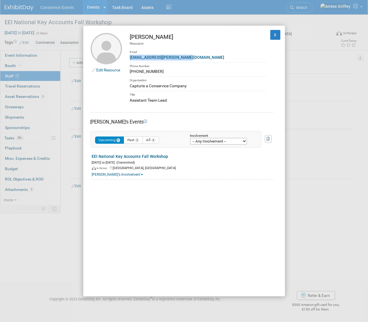
click at [130, 56] on div "shelby.sargent@capturis.com" at bounding box center [198, 58] width 136 height 6
copy link "shelby.sargent@capturis.com"
click at [274, 33] on button "X" at bounding box center [276, 35] width 10 height 10
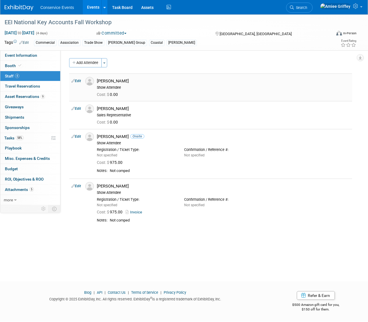
click at [89, 80] on img at bounding box center [89, 81] width 9 height 9
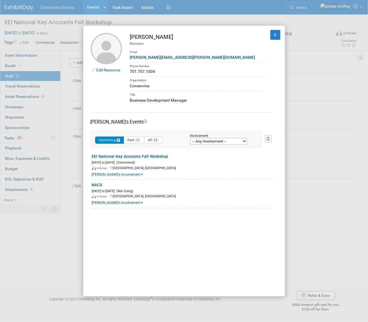
drag, startPoint x: 157, startPoint y: 72, endPoint x: 130, endPoint y: 72, distance: 27.4
click at [130, 72] on div "701.707.1004" at bounding box center [198, 72] width 136 height 6
copy div "701.707.1004"
click at [271, 36] on button "X" at bounding box center [276, 35] width 10 height 10
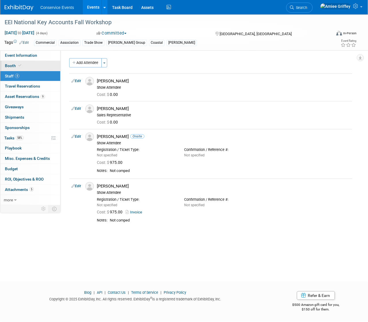
click at [38, 63] on link "Booth" at bounding box center [30, 66] width 60 height 10
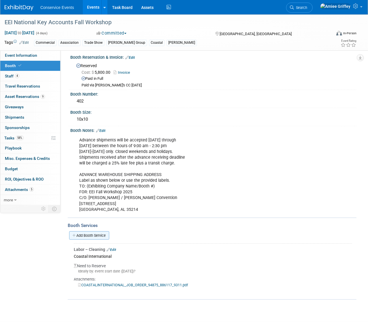
scroll to position [4, 0]
click at [94, 234] on link "Add Booth Service" at bounding box center [89, 235] width 40 height 8
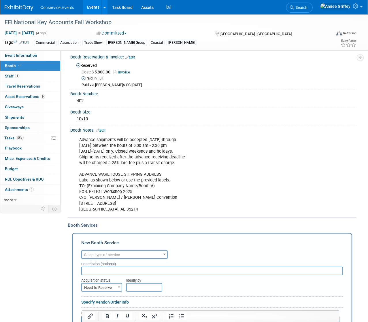
scroll to position [0, 0]
click at [107, 255] on span "Select type of service" at bounding box center [102, 255] width 36 height 4
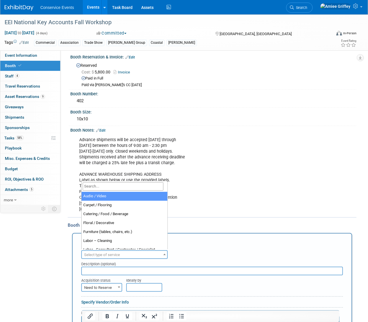
click at [102, 186] on input "search" at bounding box center [123, 187] width 81 height 8
type input "c"
select select "4"
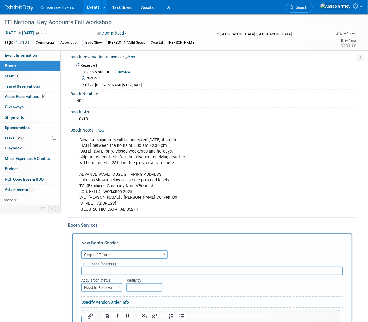
click at [105, 269] on input "text" at bounding box center [212, 271] width 262 height 9
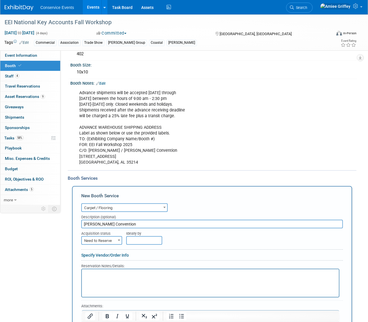
scroll to position [66, 0]
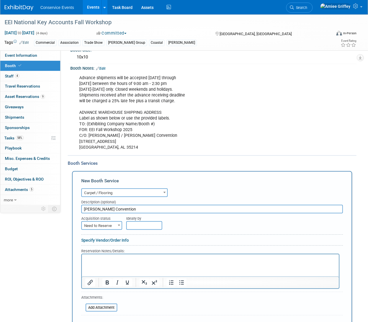
type input "Curtin Convention"
click at [103, 222] on span "Need to Reserve" at bounding box center [102, 226] width 40 height 8
select select "2"
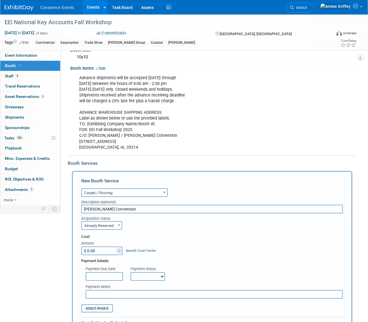
scroll to position [147, 0]
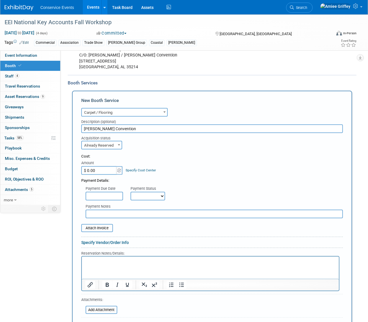
click at [97, 264] on html at bounding box center [210, 261] width 257 height 8
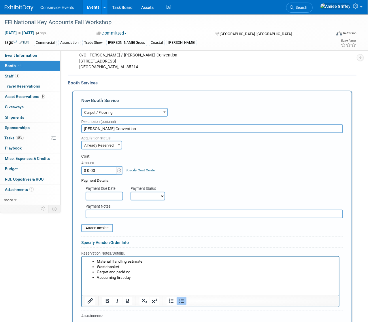
click at [94, 281] on html "Material Handling estimate Wastebasket Carpet and padding Vacuuming first day" at bounding box center [210, 269] width 257 height 24
click at [151, 195] on select "Not Paid Yet Partially Paid Paid in Full" at bounding box center [148, 196] width 35 height 9
select select "1"
click at [131, 192] on select "Not Paid Yet Partially Paid Paid in Full" at bounding box center [148, 196] width 35 height 9
click at [103, 170] on input "$ 0.00" at bounding box center [99, 170] width 36 height 9
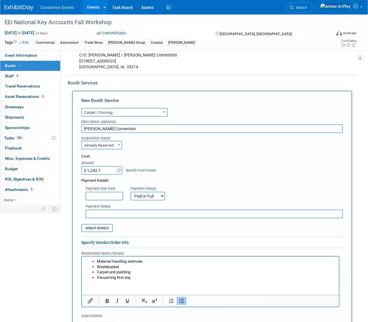
type input "$ 1,243.78"
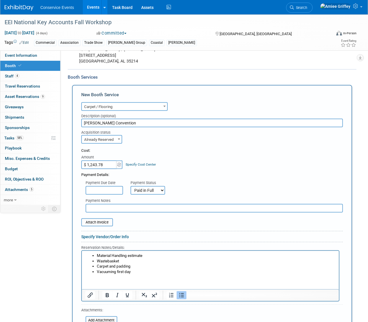
scroll to position [158, 0]
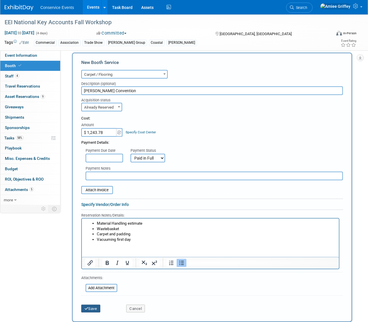
click at [95, 307] on button "Save" at bounding box center [90, 309] width 19 height 8
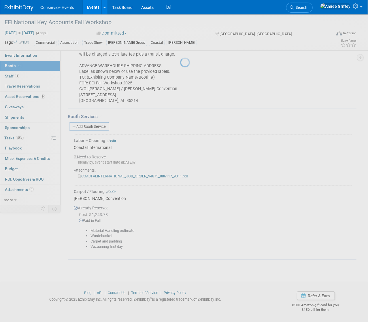
scroll to position [112, 0]
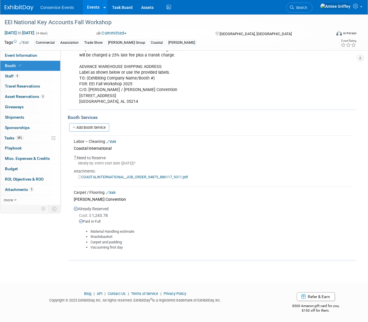
click at [113, 192] on link "Edit" at bounding box center [111, 193] width 10 height 4
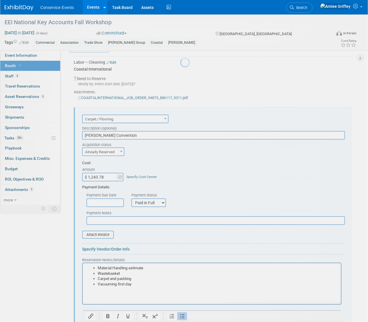
scroll to position [232, 0]
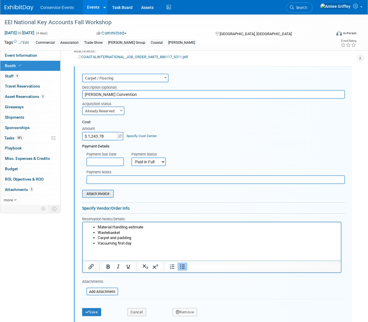
click at [106, 191] on input "file" at bounding box center [79, 194] width 69 height 7
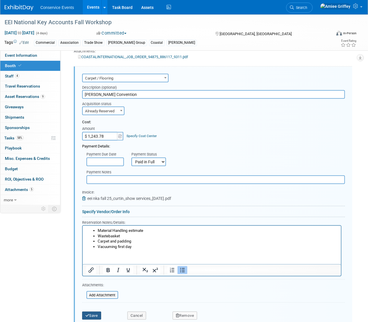
click at [95, 315] on button "Save" at bounding box center [91, 316] width 19 height 8
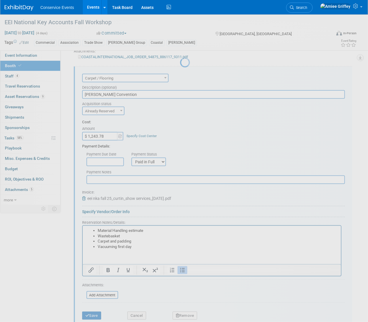
scroll to position [112, 0]
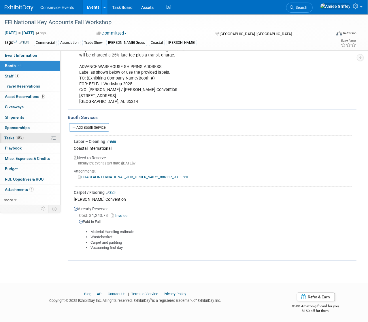
click at [25, 139] on link "58% Tasks 58%" at bounding box center [30, 138] width 60 height 10
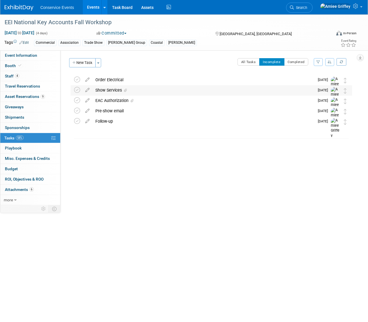
click at [105, 92] on div "Show Services" at bounding box center [204, 90] width 222 height 10
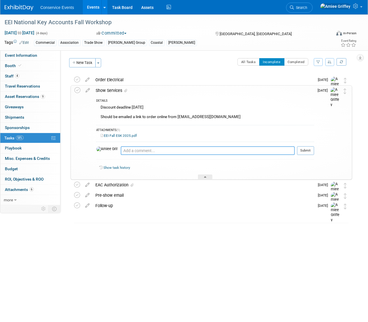
click at [126, 151] on textarea at bounding box center [208, 151] width 174 height 9
type textarea "Ordered 8.22.25"
click at [308, 153] on button "Submit" at bounding box center [305, 151] width 17 height 9
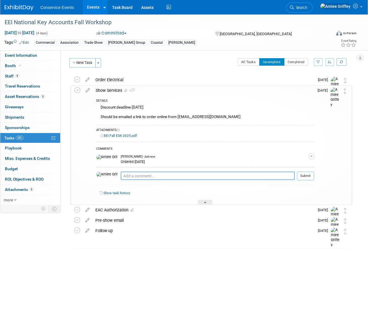
click at [78, 93] on td at bounding box center [78, 145] width 8 height 119
click at [79, 91] on icon at bounding box center [77, 90] width 6 height 6
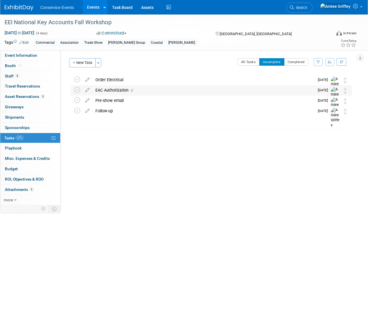
click at [111, 88] on div "EAC Authorization" at bounding box center [204, 90] width 222 height 10
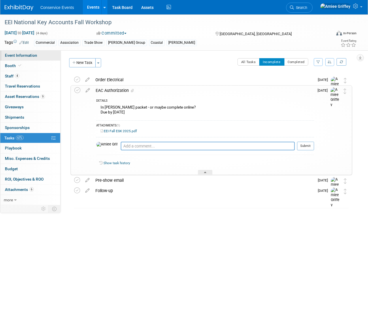
click at [32, 55] on span "Event Information" at bounding box center [21, 55] width 32 height 5
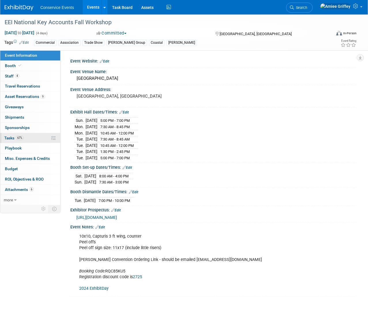
click at [33, 136] on link "67% Tasks 67%" at bounding box center [30, 138] width 60 height 10
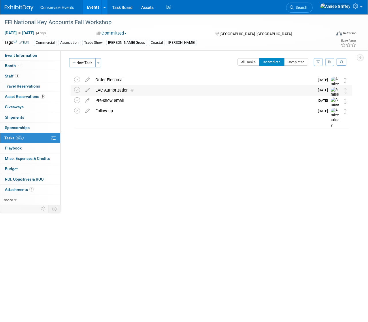
click at [111, 91] on div "EAC Authorization" at bounding box center [204, 90] width 222 height 10
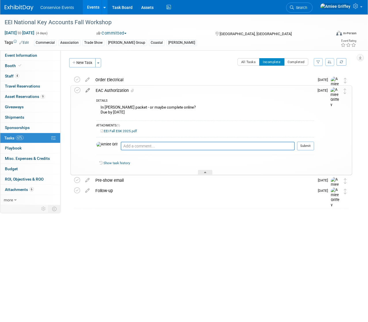
click at [88, 91] on icon at bounding box center [88, 89] width 10 height 7
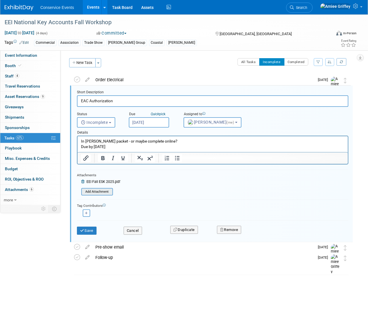
click at [95, 191] on input "file" at bounding box center [83, 192] width 59 height 6
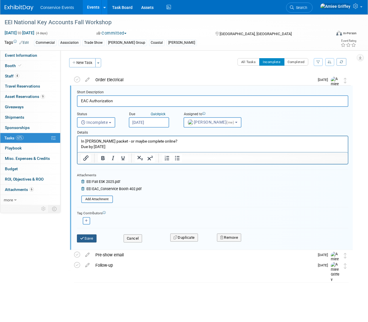
click at [94, 237] on button "Save" at bounding box center [87, 239] width 20 height 8
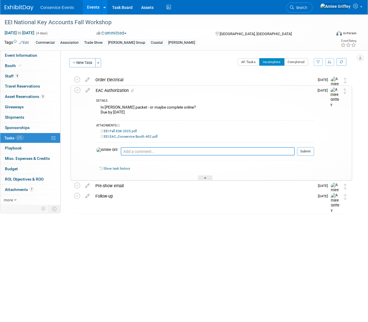
click at [125, 150] on textarea at bounding box center [208, 151] width 174 height 9
type textarea "Emailed form 8.22.25"
click at [309, 153] on button "Submit" at bounding box center [305, 151] width 17 height 9
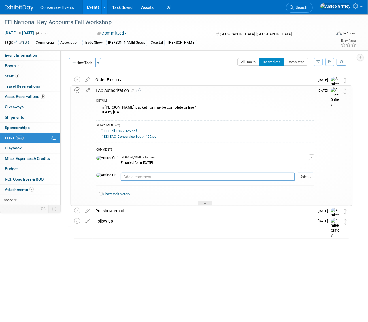
click at [78, 91] on icon at bounding box center [77, 90] width 6 height 6
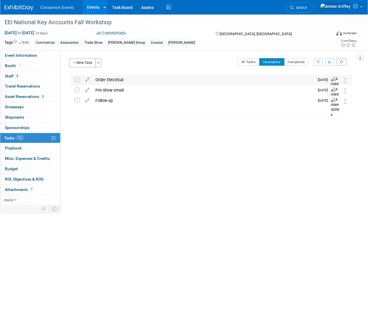
click at [105, 78] on div "Order Electrical" at bounding box center [204, 80] width 222 height 10
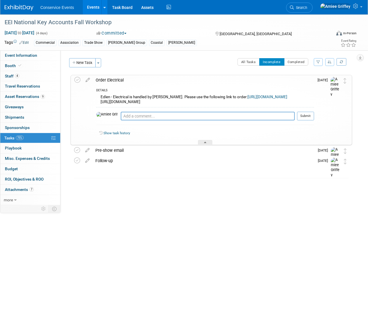
click at [258, 97] on link "https://bjccordering.edlen.com/login" at bounding box center [268, 97] width 40 height 4
click at [25, 64] on link "Booth" at bounding box center [30, 66] width 60 height 10
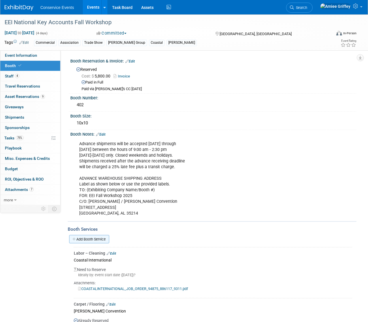
click at [99, 238] on link "Add Booth Service" at bounding box center [89, 239] width 40 height 8
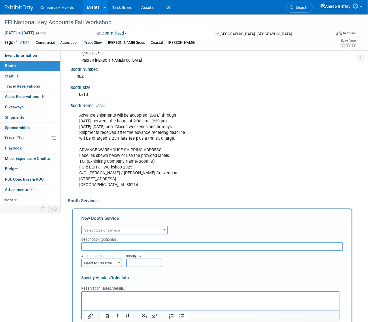
scroll to position [91, 0]
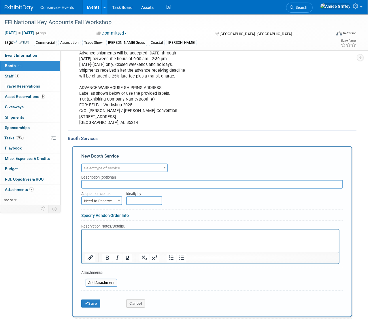
click at [115, 170] on span "Select type of service" at bounding box center [124, 168] width 85 height 8
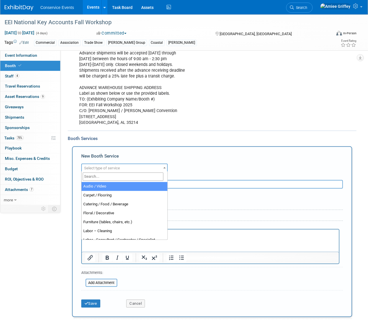
click at [115, 177] on input "search" at bounding box center [123, 177] width 81 height 8
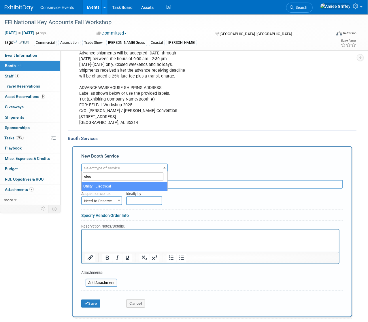
type input "elec"
select select "8"
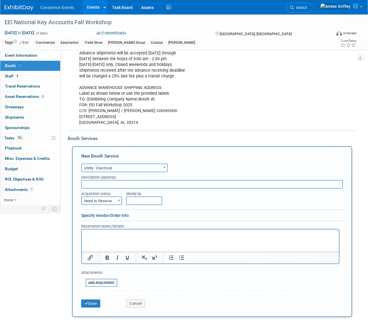
click at [91, 184] on input "text" at bounding box center [212, 184] width 262 height 9
type input "Edlen"
click at [106, 202] on span "Need to Reserve" at bounding box center [102, 201] width 40 height 8
select select "2"
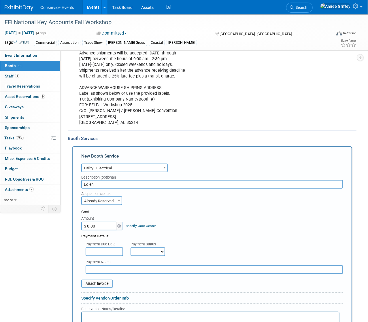
click at [97, 223] on input "$ 0.00" at bounding box center [99, 226] width 36 height 9
type input "$ 184.00"
click at [159, 250] on select "Not Paid Yet Partially Paid Paid in Full" at bounding box center [148, 252] width 35 height 9
select select "1"
click at [131, 248] on select "Not Paid Yet Partially Paid Paid in Full" at bounding box center [148, 252] width 35 height 9
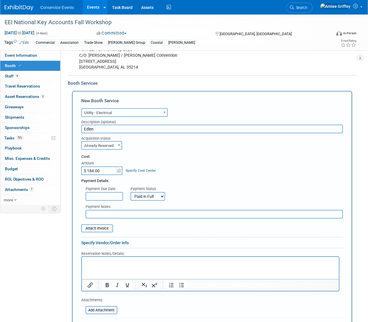
scroll to position [185, 0]
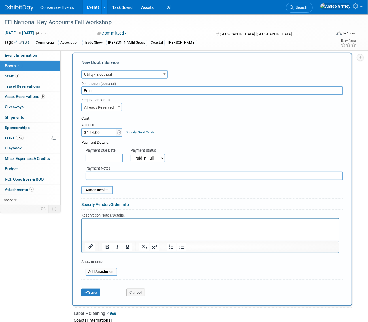
click at [140, 225] on p "Rich Text Area. Press ALT-0 for help." at bounding box center [210, 223] width 251 height 5
click at [183, 246] on icon "Bullet list" at bounding box center [181, 247] width 5 height 4
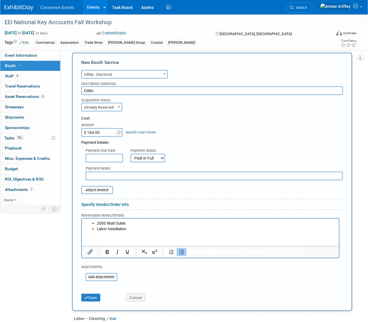
click at [110, 174] on input "text" at bounding box center [215, 176] width 258 height 9
type input "Ordered/paid 8.22.25"
click at [91, 294] on button "Save" at bounding box center [90, 298] width 19 height 8
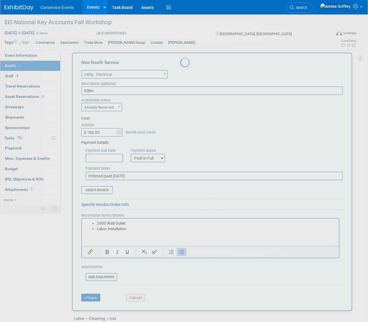
scroll to position [125, 0]
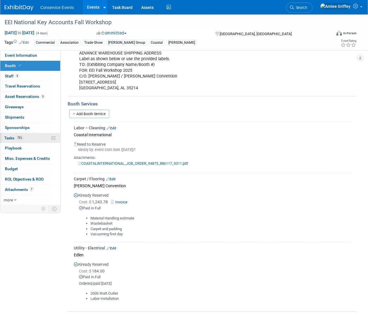
click at [29, 138] on link "75% Tasks 75%" at bounding box center [30, 138] width 60 height 10
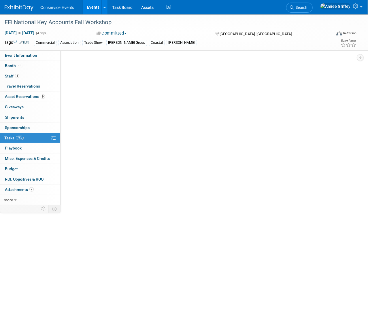
scroll to position [0, 0]
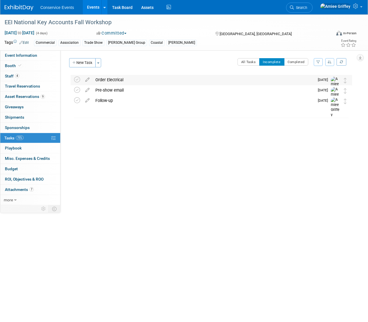
click at [113, 79] on div "Order Electrical" at bounding box center [204, 80] width 222 height 10
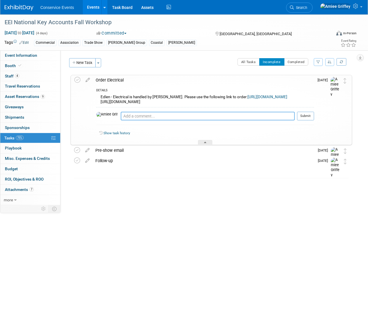
click at [121, 112] on textarea at bounding box center [208, 116] width 174 height 9
type textarea "Ordered 8.22.25"
drag, startPoint x: 307, startPoint y: 117, endPoint x: 281, endPoint y: 112, distance: 26.7
click at [307, 117] on button "Submit" at bounding box center [305, 116] width 17 height 9
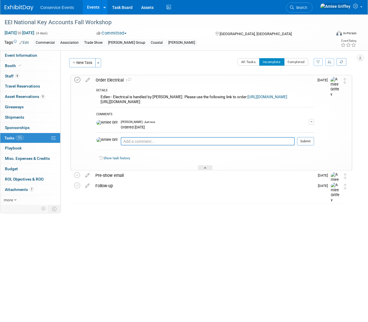
click at [78, 81] on icon at bounding box center [77, 80] width 6 height 6
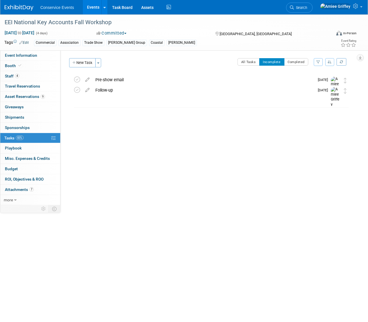
click at [95, 5] on link "Events" at bounding box center [93, 7] width 21 height 14
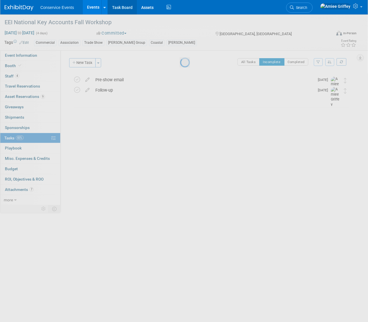
click at [119, 9] on link "Task Board" at bounding box center [122, 7] width 29 height 14
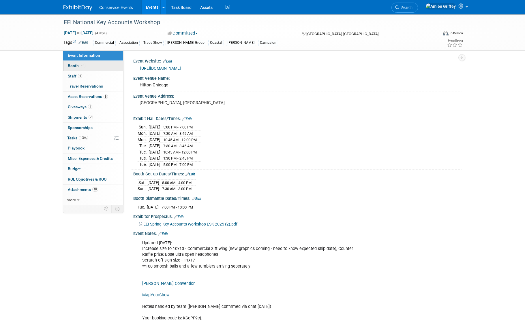
click at [80, 66] on span at bounding box center [82, 65] width 5 height 4
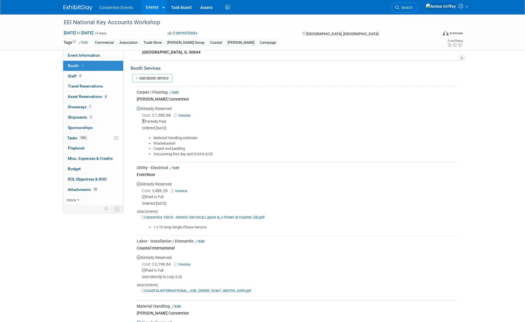
scroll to position [131, 0]
click at [151, 11] on link "Events" at bounding box center [152, 7] width 21 height 14
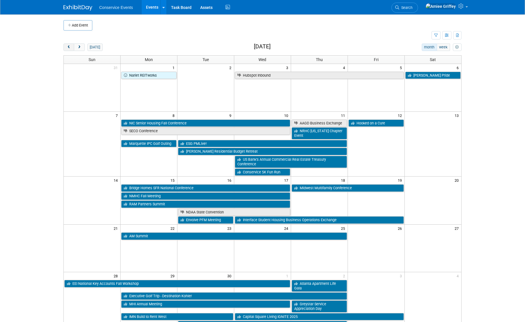
click at [72, 49] on button "prev" at bounding box center [68, 47] width 11 height 7
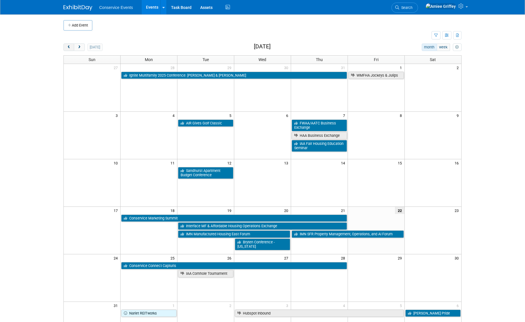
click at [72, 49] on button "prev" at bounding box center [68, 47] width 11 height 7
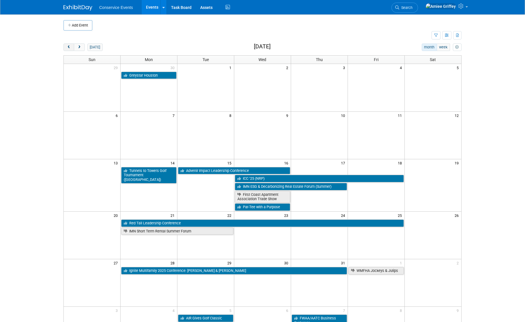
click at [72, 49] on button "prev" at bounding box center [68, 47] width 11 height 7
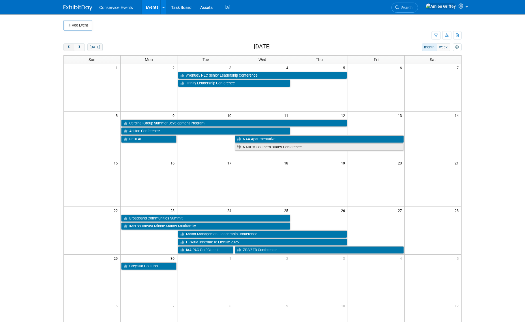
click at [72, 49] on button "prev" at bounding box center [68, 47] width 11 height 7
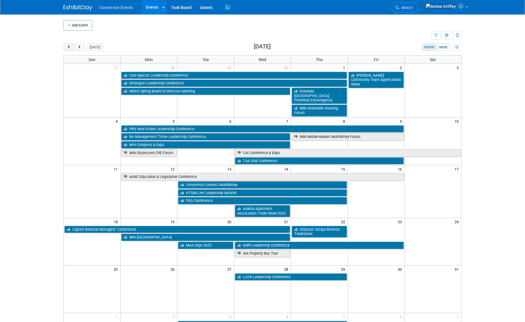
click at [72, 49] on button "prev" at bounding box center [68, 47] width 11 height 7
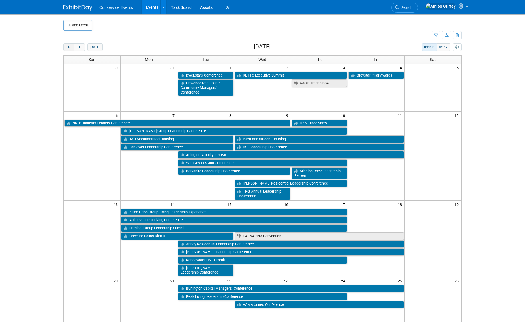
click at [65, 46] on button "prev" at bounding box center [68, 47] width 11 height 7
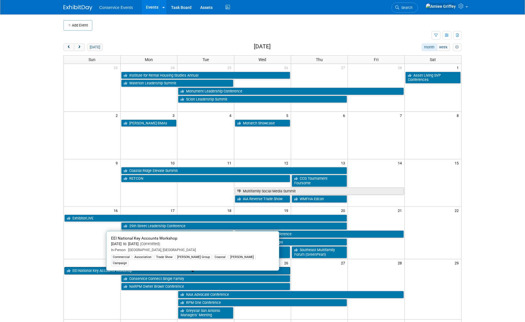
click at [132, 271] on link "EEI National Key Accounts Workshop" at bounding box center [177, 270] width 226 height 7
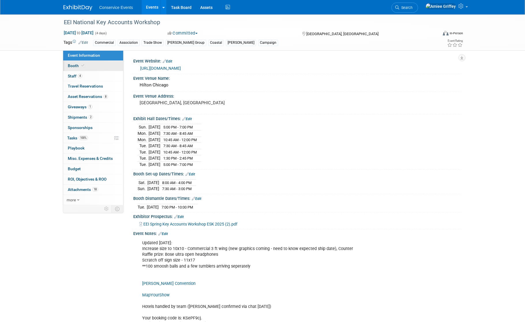
click at [87, 63] on link "Booth" at bounding box center [93, 66] width 60 height 10
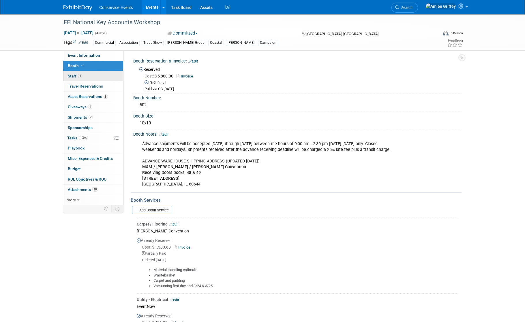
click at [80, 77] on span "4" at bounding box center [80, 76] width 4 height 4
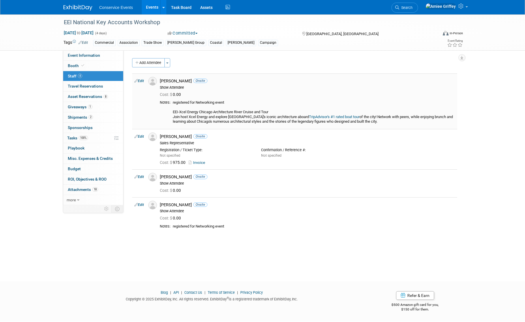
click at [153, 82] on img at bounding box center [152, 81] width 9 height 9
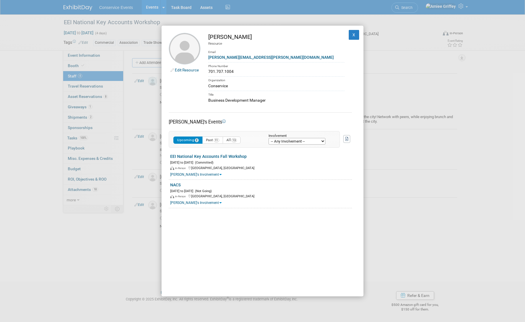
drag, startPoint x: 276, startPoint y: 100, endPoint x: 208, endPoint y: 100, distance: 68.1
click at [208, 100] on div "Business Development Manager" at bounding box center [276, 100] width 136 height 6
copy div "Business Development Manager"
drag, startPoint x: 244, startPoint y: 71, endPoint x: 201, endPoint y: 71, distance: 43.0
click at [201, 71] on td "Becky Haakenson Resource Email Becky.Haakenson@capturis.com Phone Number 701.70…" at bounding box center [272, 68] width 144 height 70
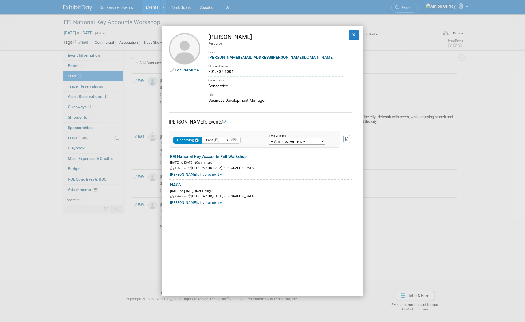
copy div "701.707.1004"
drag, startPoint x: 273, startPoint y: 57, endPoint x: 205, endPoint y: 55, distance: 68.1
click at [205, 55] on td "Becky Haakenson Resource Email Becky.Haakenson@capturis.com Phone Number 701.70…" at bounding box center [272, 68] width 144 height 70
copy link "Becky.Haakenson@capturis.com"
click at [351, 37] on button "X" at bounding box center [354, 35] width 10 height 10
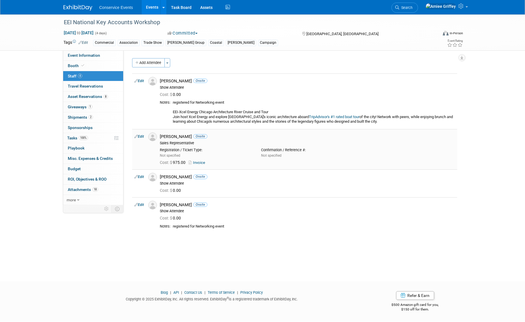
click at [150, 139] on img at bounding box center [152, 137] width 9 height 9
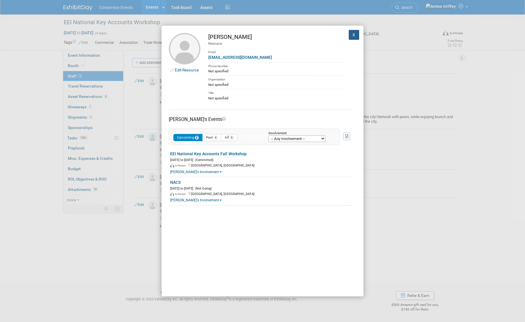
click at [349, 32] on button "X" at bounding box center [354, 35] width 10 height 10
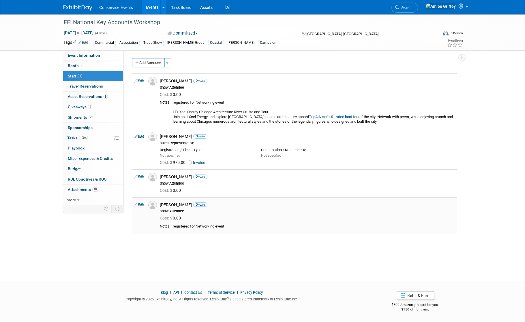
click at [152, 208] on img at bounding box center [152, 205] width 9 height 9
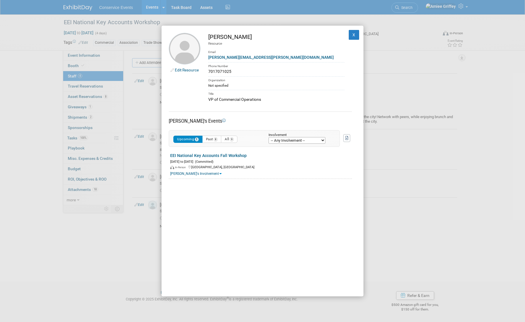
drag, startPoint x: 240, startPoint y: 71, endPoint x: 209, endPoint y: 72, distance: 31.2
click at [209, 72] on div "7017071025" at bounding box center [276, 72] width 136 height 6
copy div "7017071025"
drag, startPoint x: 264, startPoint y: 57, endPoint x: 209, endPoint y: 58, distance: 55.7
click at [209, 58] on div "Tanya.Kessel@capturis.com" at bounding box center [276, 58] width 136 height 6
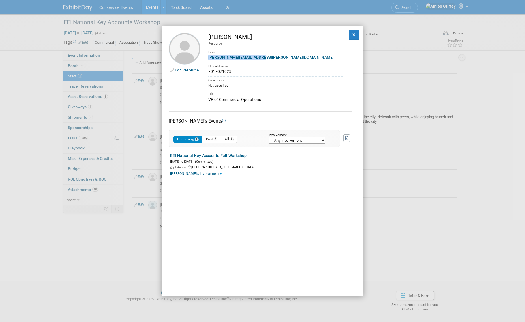
copy link "Tanya.Kessel@capturis.com"
click at [349, 35] on button "X" at bounding box center [354, 35] width 10 height 10
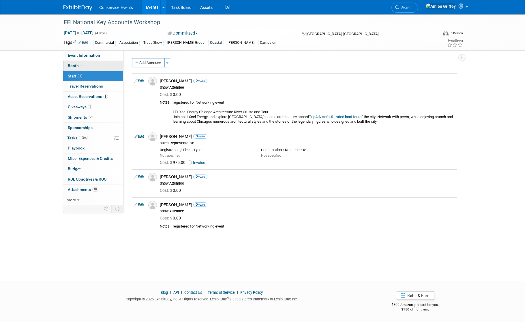
click at [83, 70] on link "Booth" at bounding box center [93, 66] width 60 height 10
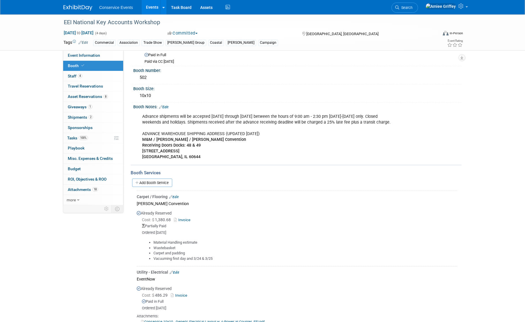
scroll to position [48, 0]
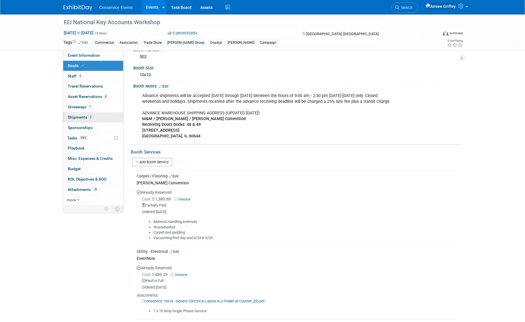
click at [87, 121] on link "2 Shipments 2" at bounding box center [93, 117] width 60 height 10
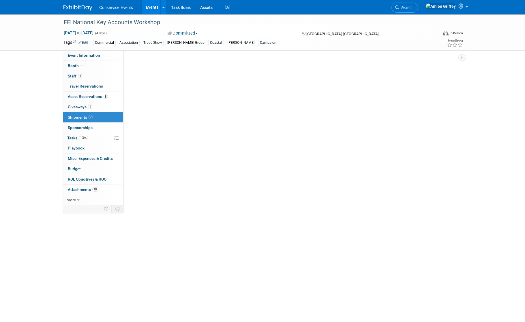
scroll to position [0, 0]
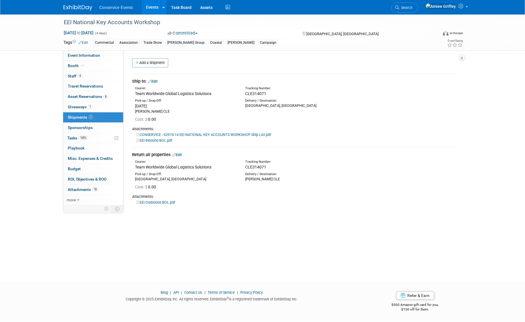
drag, startPoint x: 215, startPoint y: 94, endPoint x: 135, endPoint y: 93, distance: 80.8
click at [135, 93] on div "Team Worldwide Global Logistics Solutions" at bounding box center [186, 94] width 102 height 6
copy div "Team Worldwide Global Logistics Solutions"
click at [147, 203] on link "EEI Outbound BOL.pdf" at bounding box center [155, 202] width 39 height 4
click at [87, 61] on link "Booth" at bounding box center [93, 66] width 60 height 10
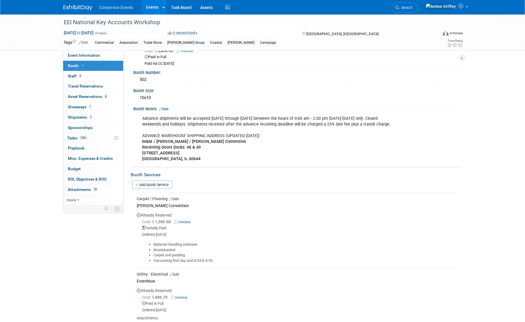
scroll to position [94, 0]
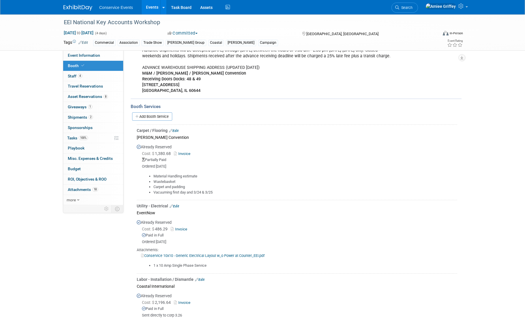
click at [219, 193] on li "Vacuuming first day and 3/24 & 3/25" at bounding box center [305, 192] width 304 height 5
drag, startPoint x: 186, startPoint y: 191, endPoint x: 149, endPoint y: 172, distance: 42.6
click at [149, 172] on div "Material Handling estimate Wastebasket Carpet and padding Vacuuming first day a…" at bounding box center [297, 182] width 320 height 26
copy ul "Material Handling estimate Wastebasket Carpet and padding Vacuuming first day"
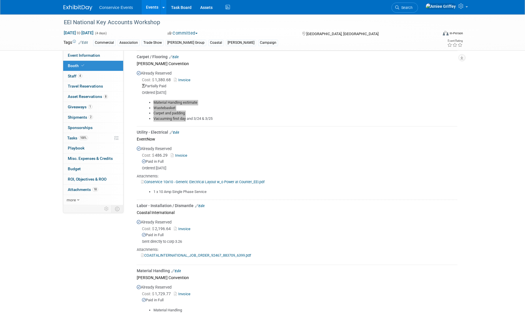
scroll to position [188, 0]
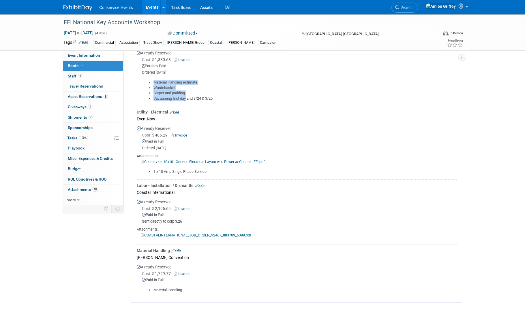
click at [241, 160] on link "Conservice 10x10 - Generic Electrical Layout w_o Power at Counter_EEI.pdf" at bounding box center [202, 162] width 123 height 4
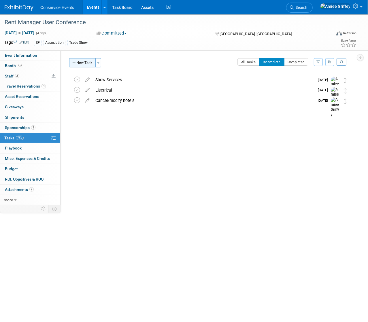
click at [85, 64] on button "New Task" at bounding box center [82, 62] width 27 height 9
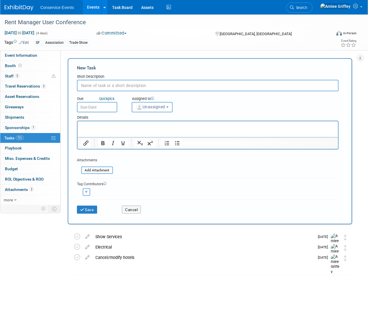
click at [107, 85] on input "text" at bounding box center [208, 86] width 262 height 12
type input "Book flights"
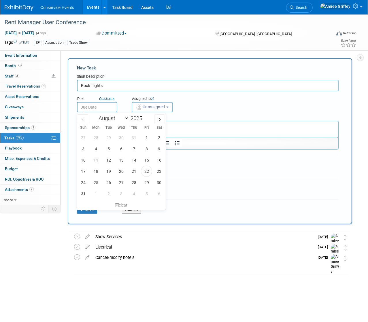
click at [97, 107] on input "text" at bounding box center [97, 107] width 40 height 10
click at [108, 194] on span "2" at bounding box center [108, 193] width 11 height 11
type input "[DATE]"
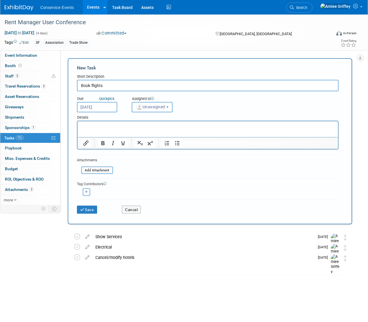
click at [175, 108] on div "Assigned to <img src="[URL][DOMAIN_NAME]" style="width: 22px; height: 22px; bor…" at bounding box center [161, 103] width 68 height 19
click at [164, 108] on span "Unassigned" at bounding box center [150, 107] width 29 height 5
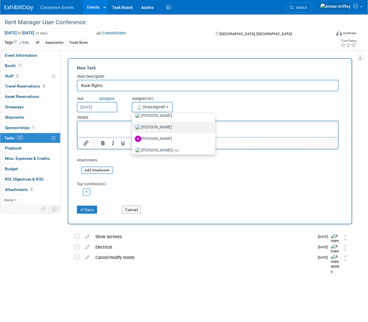
scroll to position [41, 0]
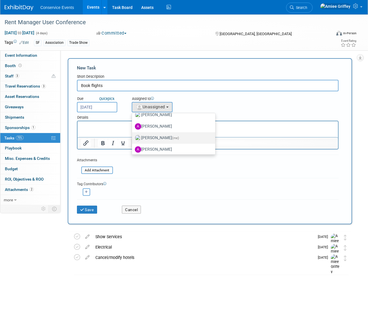
click at [160, 134] on label "[PERSON_NAME] (me)" at bounding box center [172, 138] width 75 height 9
click at [133, 136] on input "[PERSON_NAME] (me)" at bounding box center [131, 138] width 4 height 4
select select "28722387-35c6-4557-bb24-edeacb20f2e1"
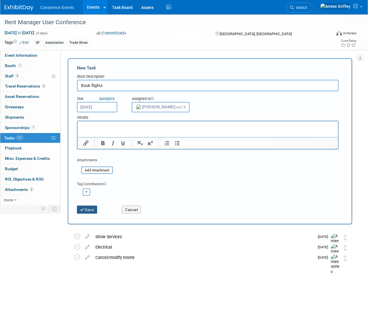
click at [89, 209] on button "Save" at bounding box center [87, 210] width 20 height 8
